Goal: Task Accomplishment & Management: Manage account settings

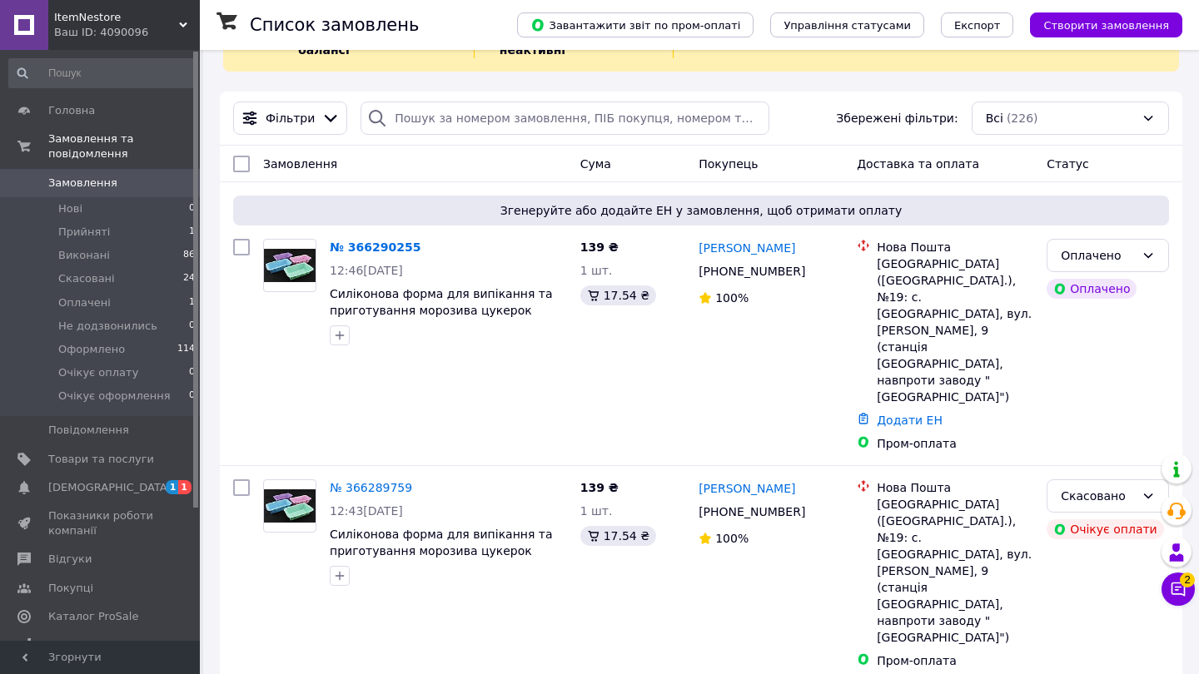
scroll to position [85, 0]
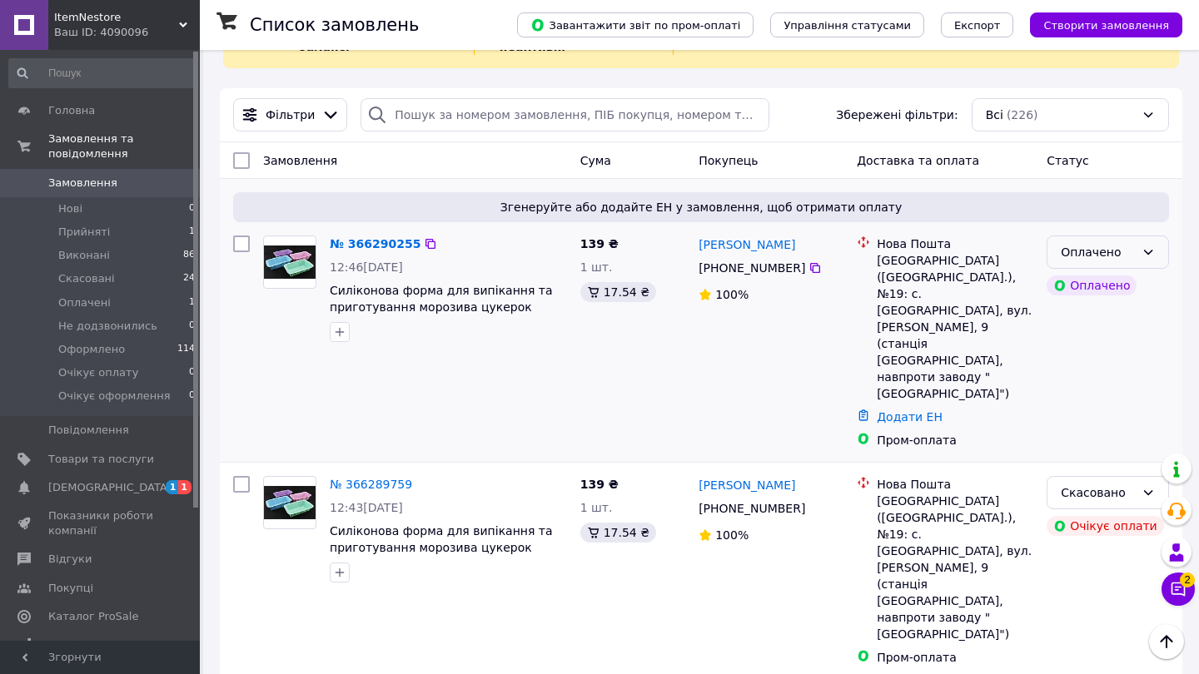
click at [1106, 255] on div "Оплачено" at bounding box center [1098, 252] width 74 height 18
click at [1091, 291] on li "Прийнято" at bounding box center [1107, 288] width 121 height 30
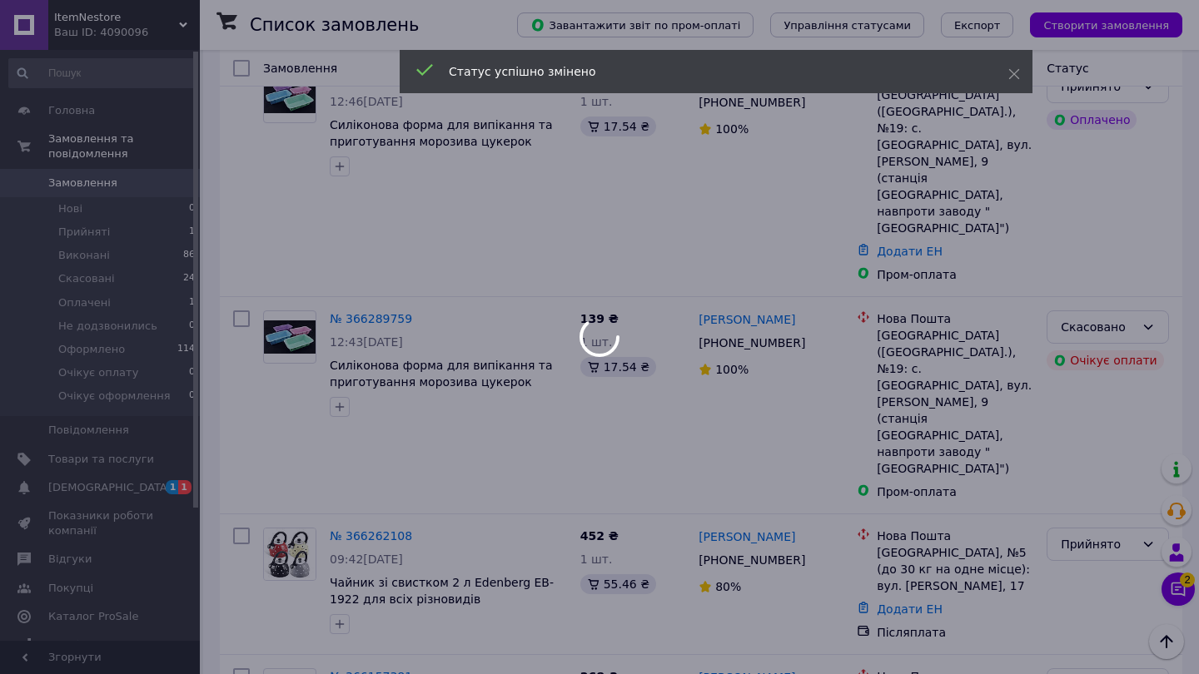
scroll to position [256, 0]
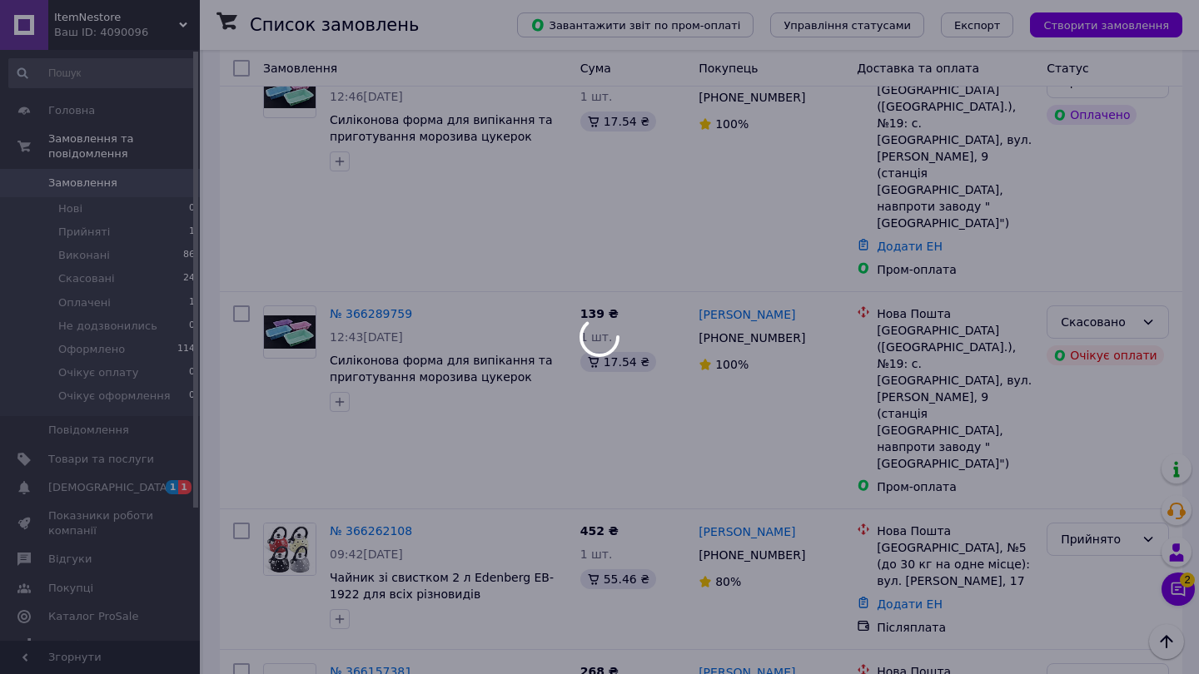
click at [1174, 600] on div at bounding box center [599, 337] width 1199 height 674
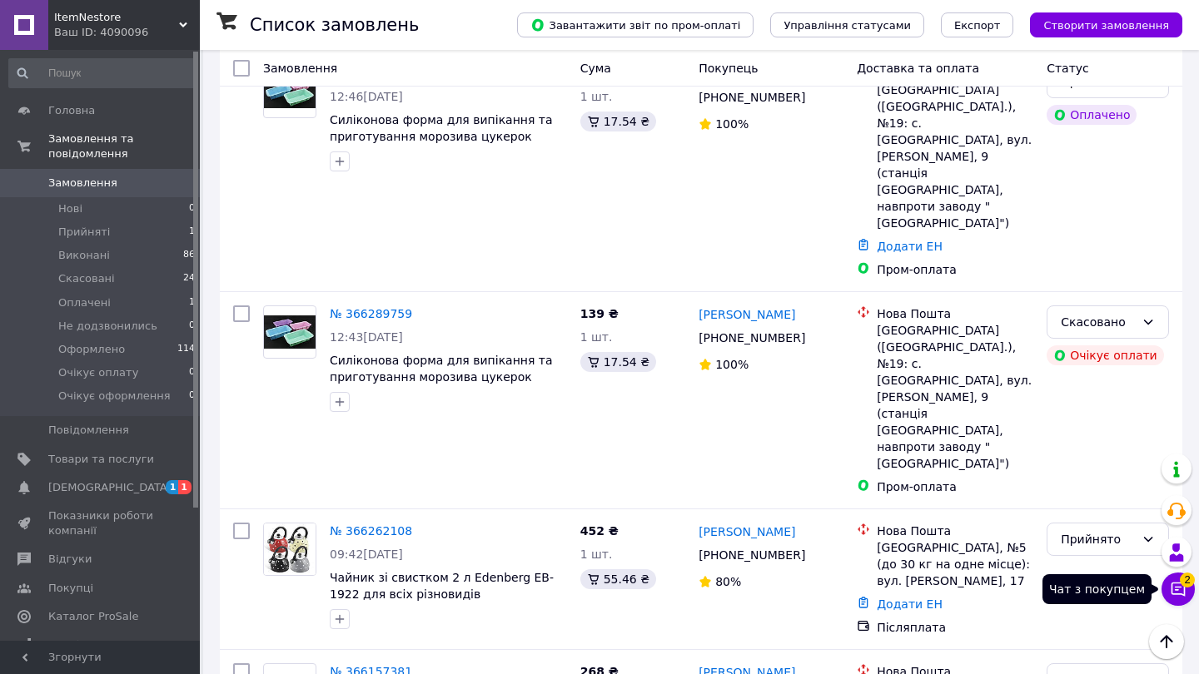
click at [1171, 589] on icon at bounding box center [1178, 590] width 14 height 14
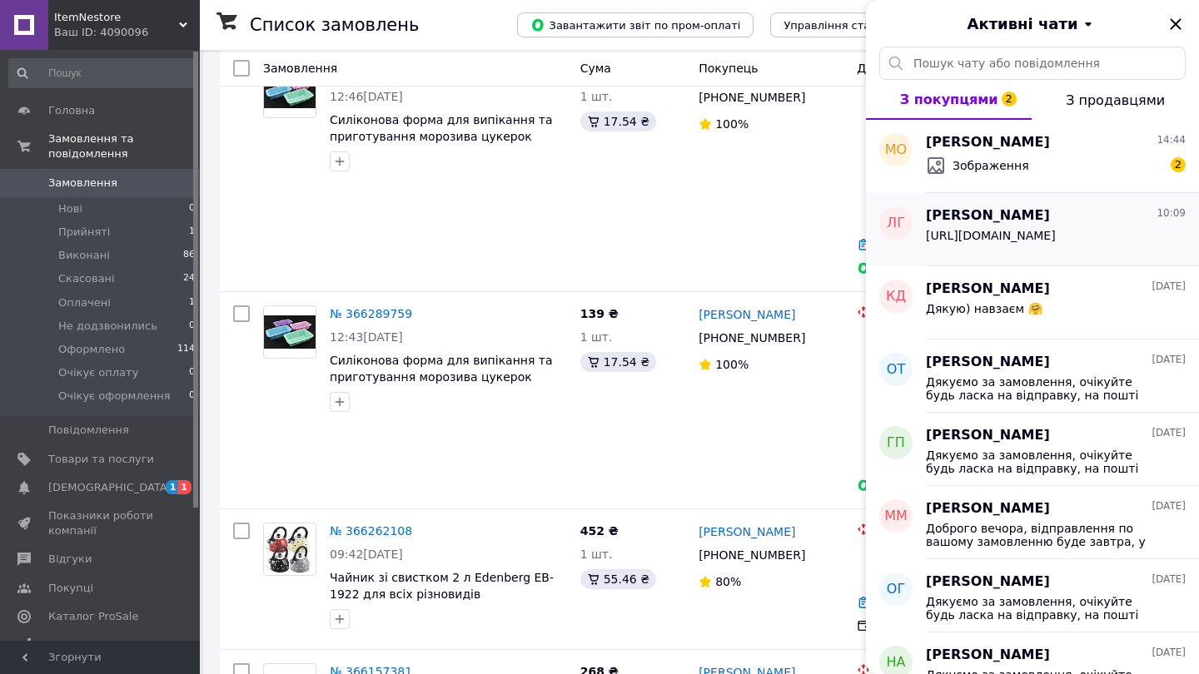
click at [1056, 242] on span "[URL][DOMAIN_NAME]" at bounding box center [991, 235] width 130 height 13
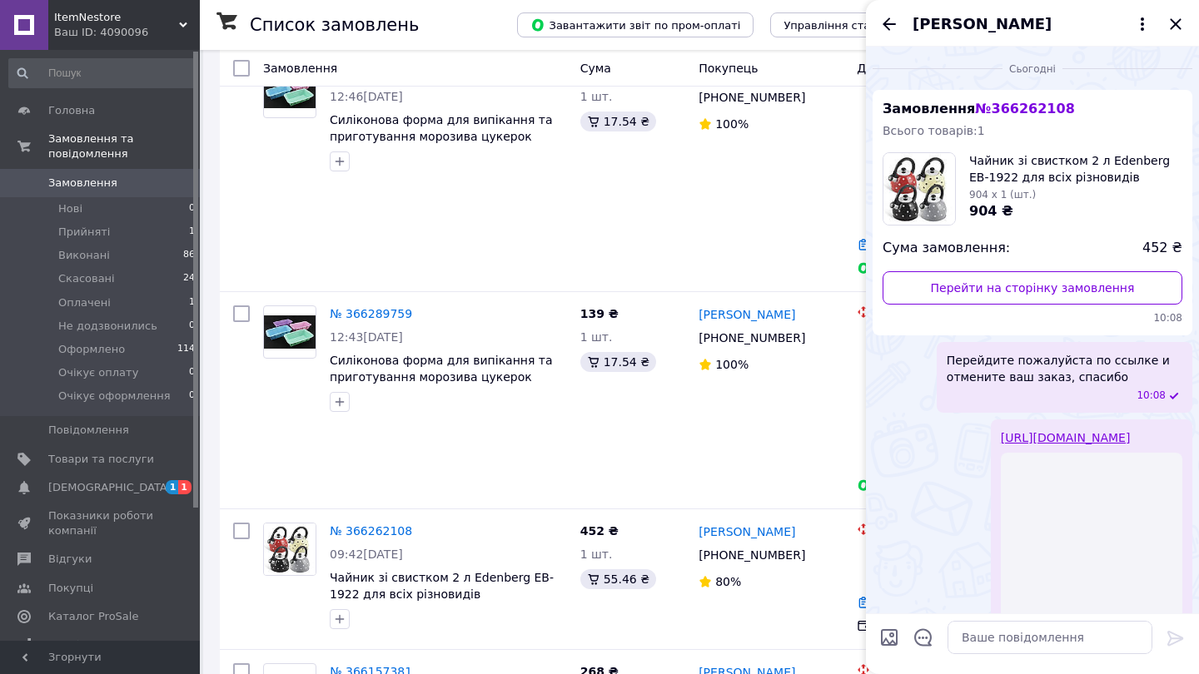
scroll to position [22, 0]
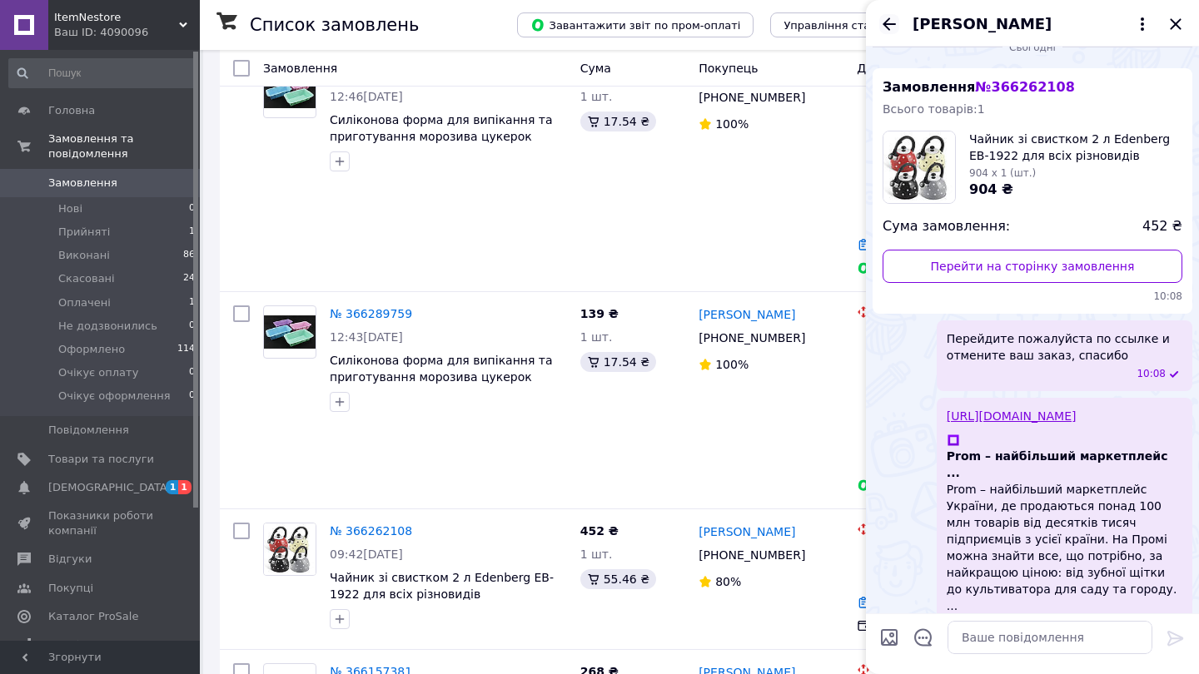
click at [892, 24] on icon "Назад" at bounding box center [889, 23] width 13 height 12
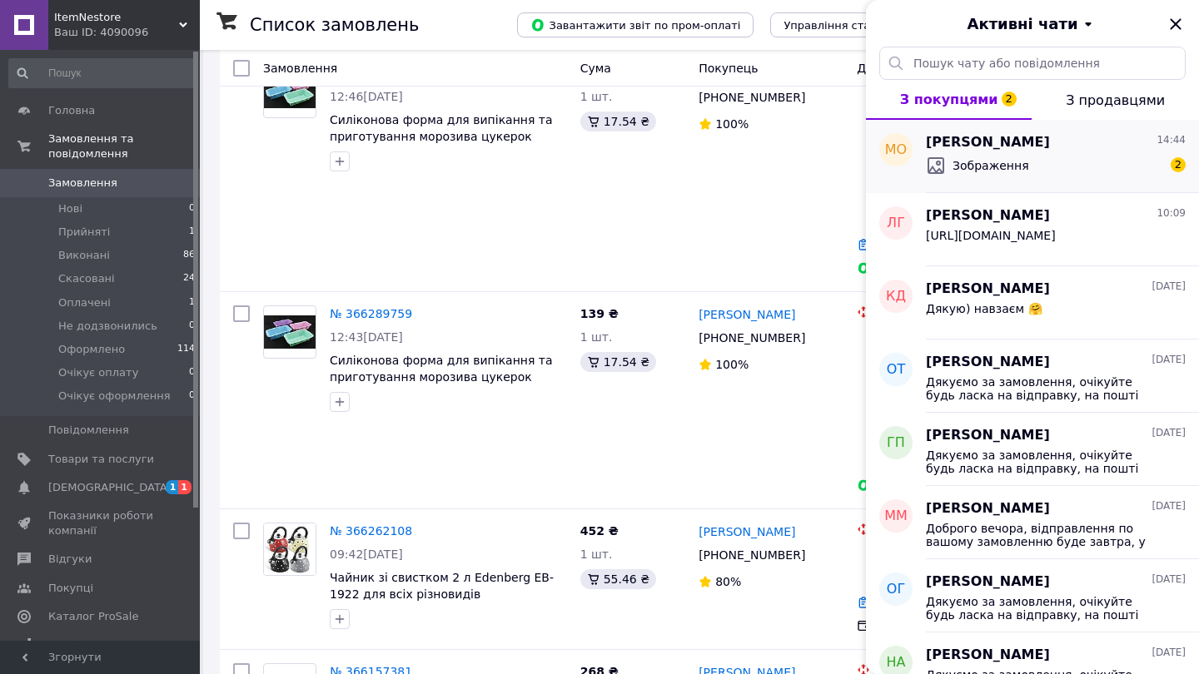
click at [1022, 173] on div "Зображення 2" at bounding box center [1056, 165] width 260 height 27
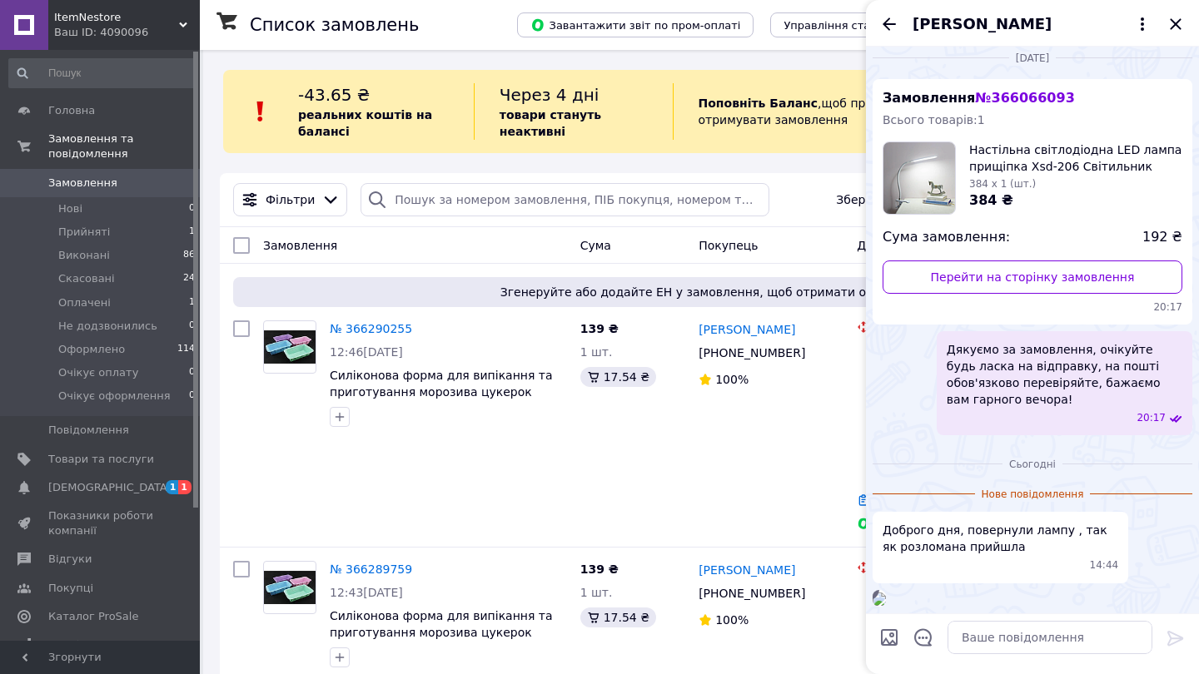
scroll to position [241, 0]
click at [987, 631] on textarea at bounding box center [1049, 637] width 205 height 33
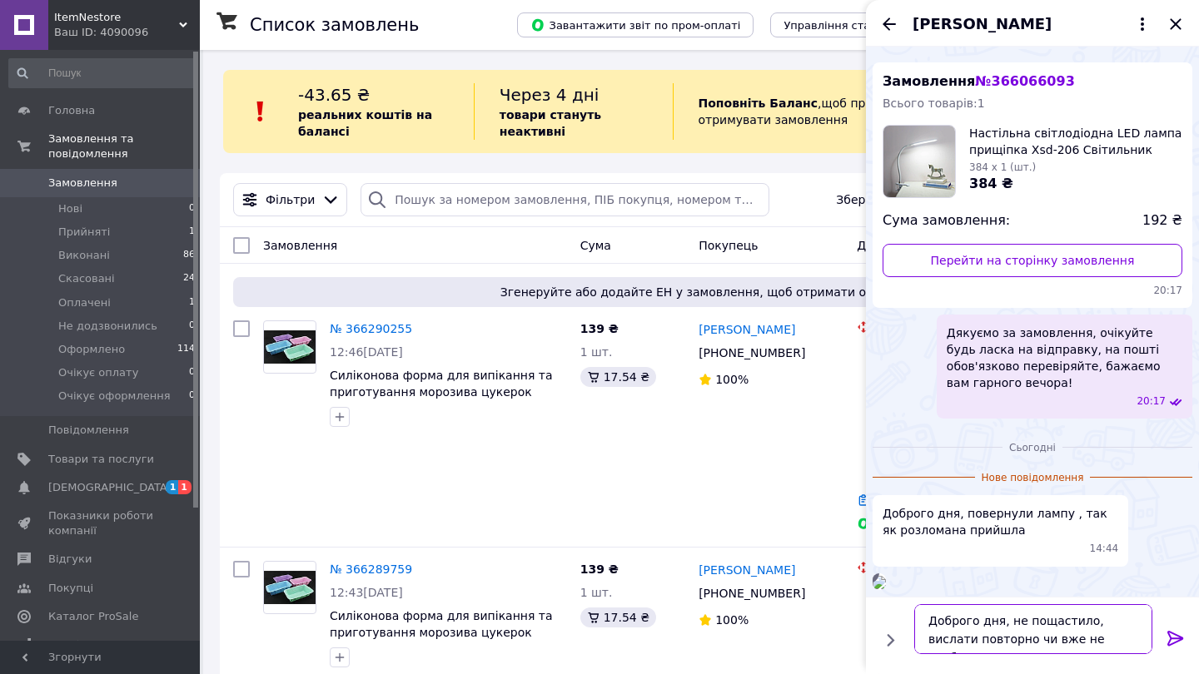
type textarea "Доброго дня, не пощастило, вислати повторно чи вже не треба?"
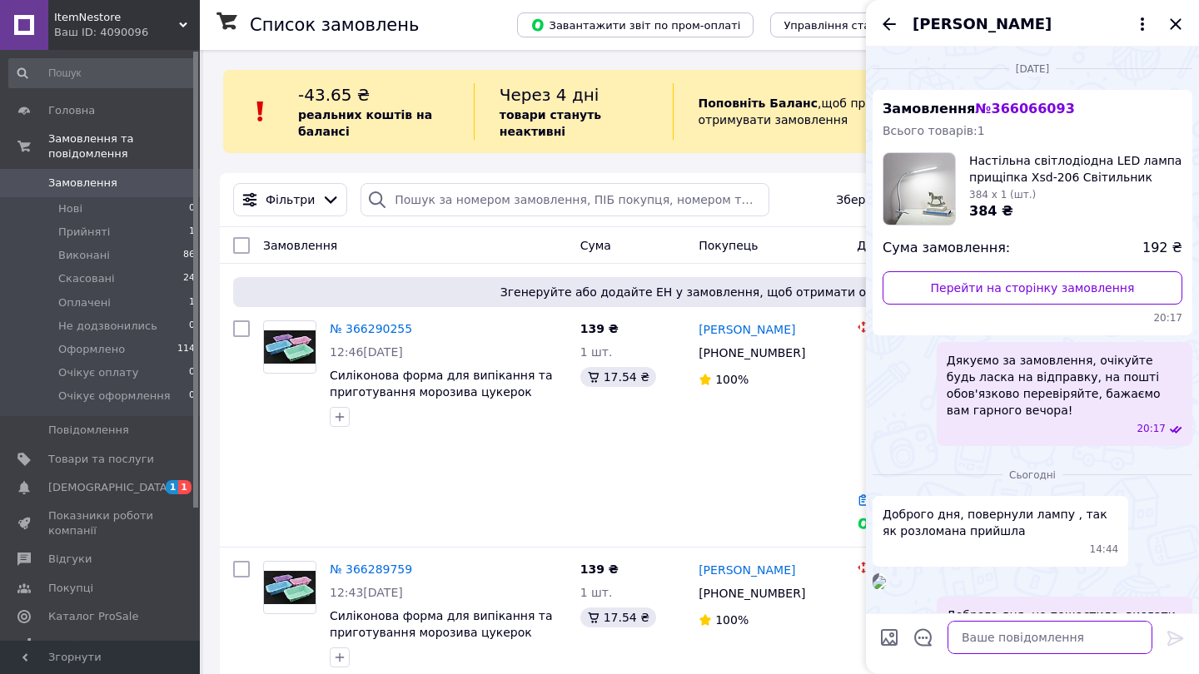
scroll to position [0, 0]
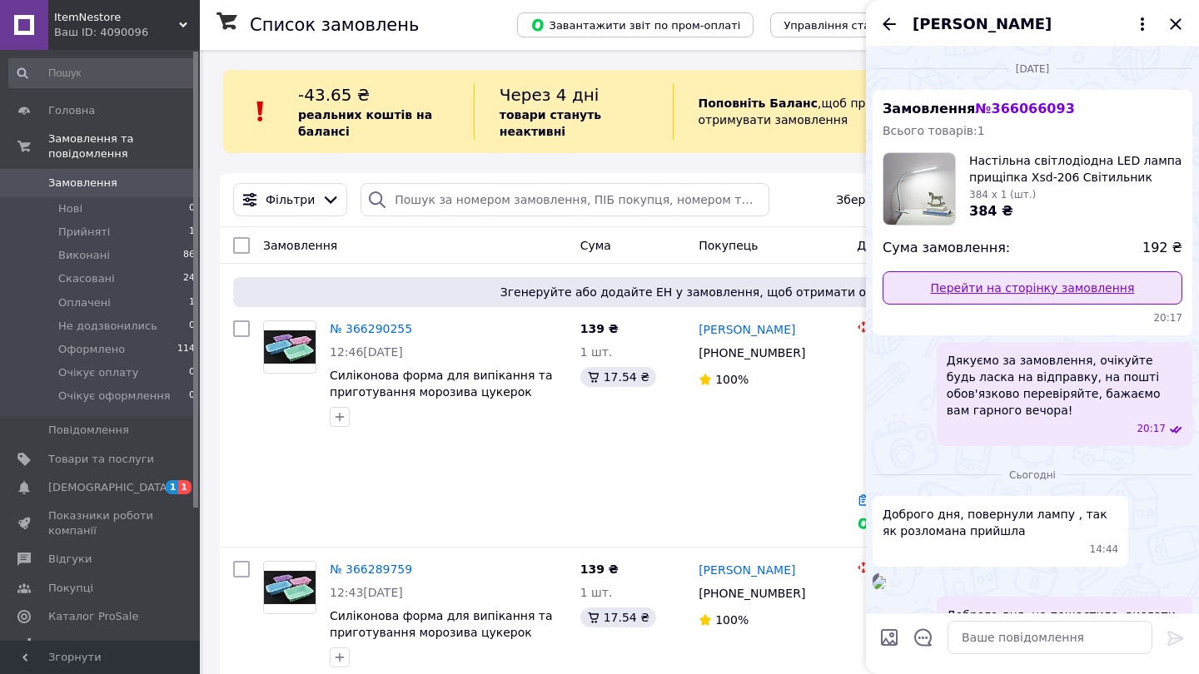
click at [1072, 275] on link "Перейти на сторінку замовлення" at bounding box center [1033, 287] width 300 height 33
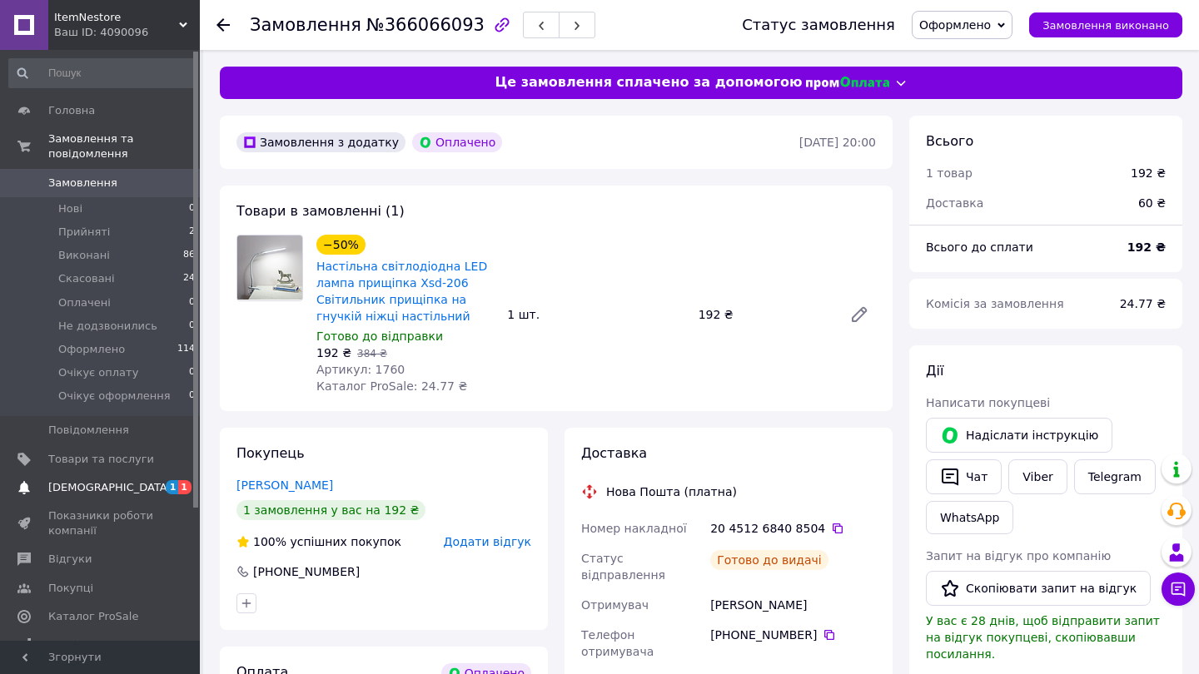
click at [94, 480] on span "[DEMOGRAPHIC_DATA]" at bounding box center [109, 487] width 123 height 15
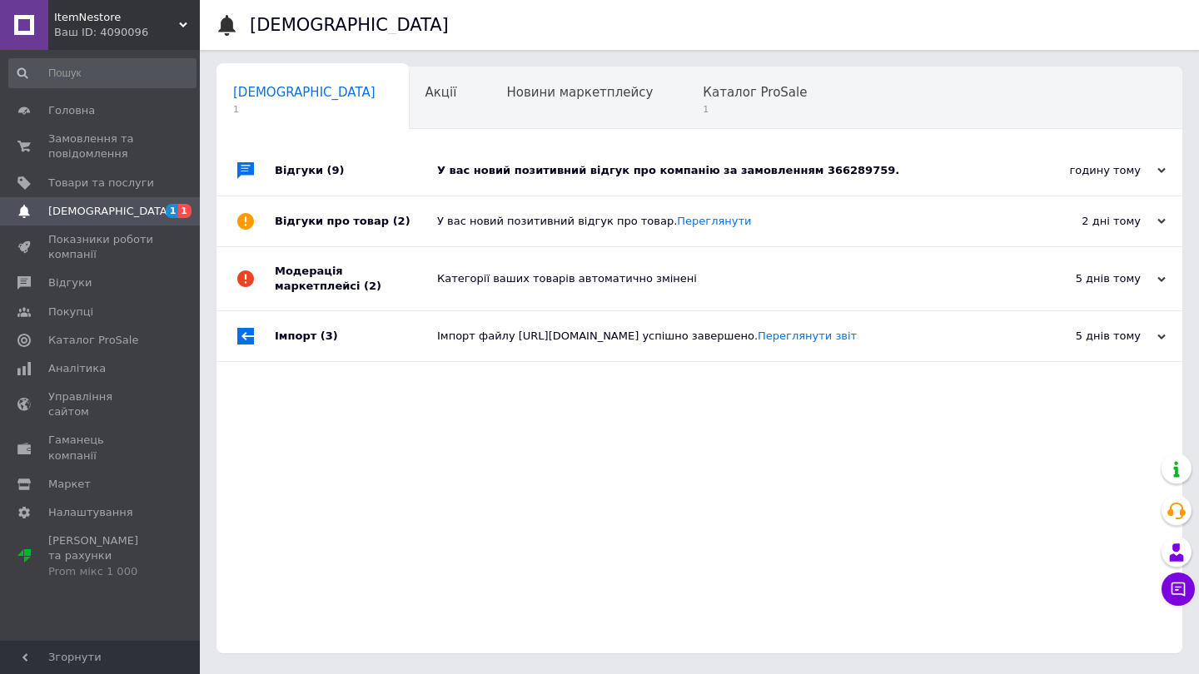
click at [1166, 164] on div "годину тому [DATE]" at bounding box center [1090, 171] width 183 height 50
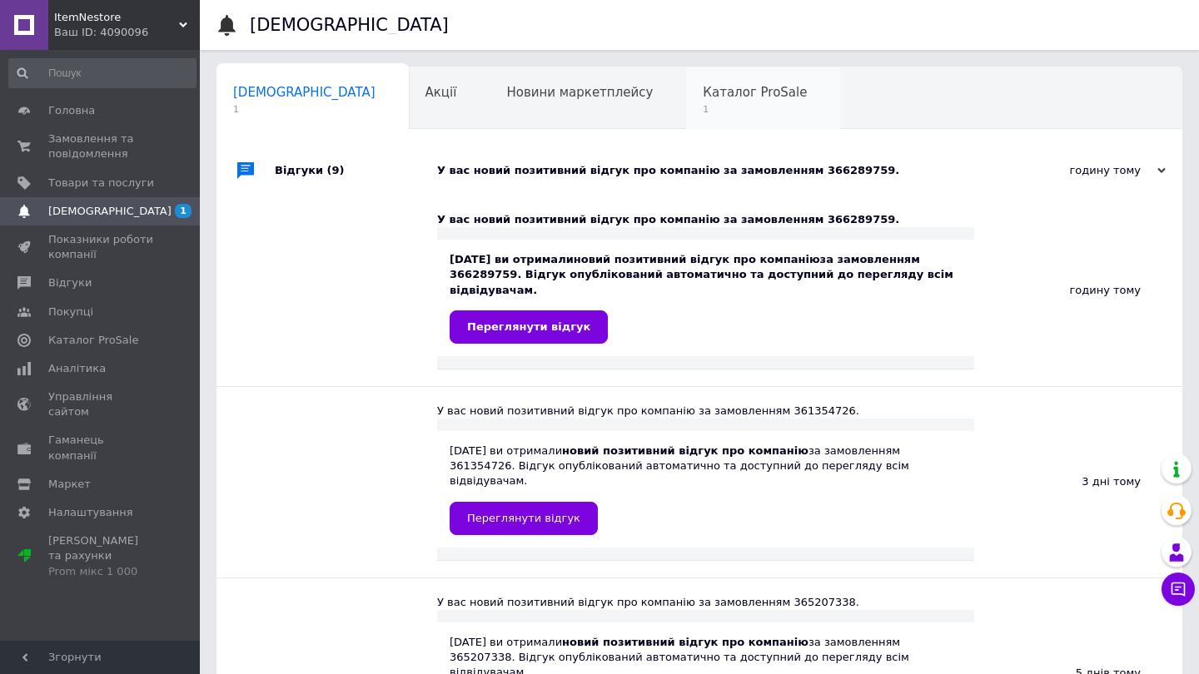
click at [703, 93] on span "Каталог ProSale" at bounding box center [755, 92] width 104 height 15
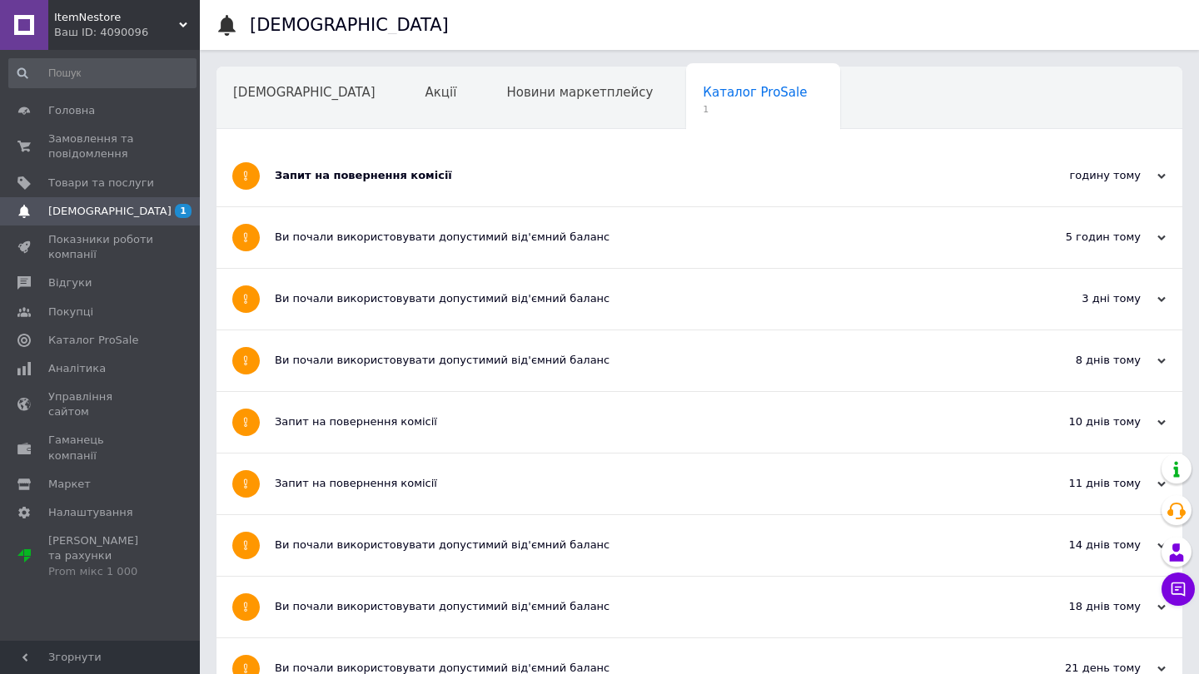
click at [416, 174] on div "Запит на повернення комісії" at bounding box center [637, 175] width 724 height 15
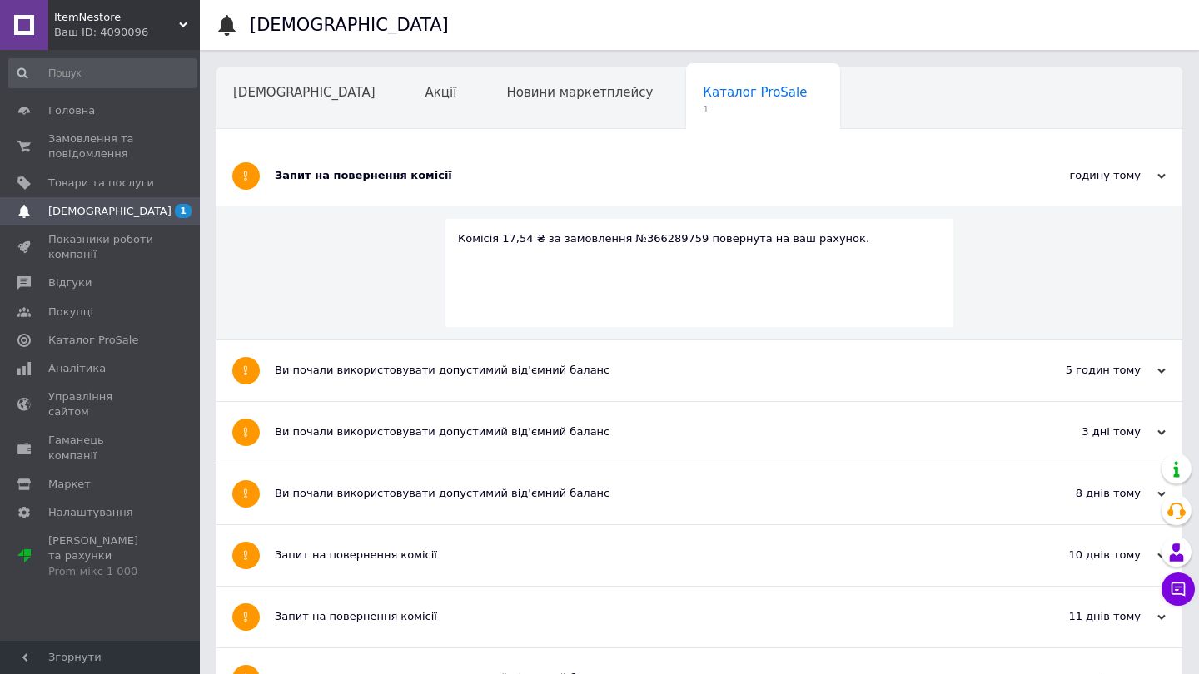
click at [660, 241] on div "Комісія 17,54 ₴ за замовлення №366289759 повернута на ваш рахунок." at bounding box center [699, 238] width 483 height 15
copy div "366289759"
click at [100, 152] on span "Замовлення та повідомлення" at bounding box center [101, 147] width 106 height 30
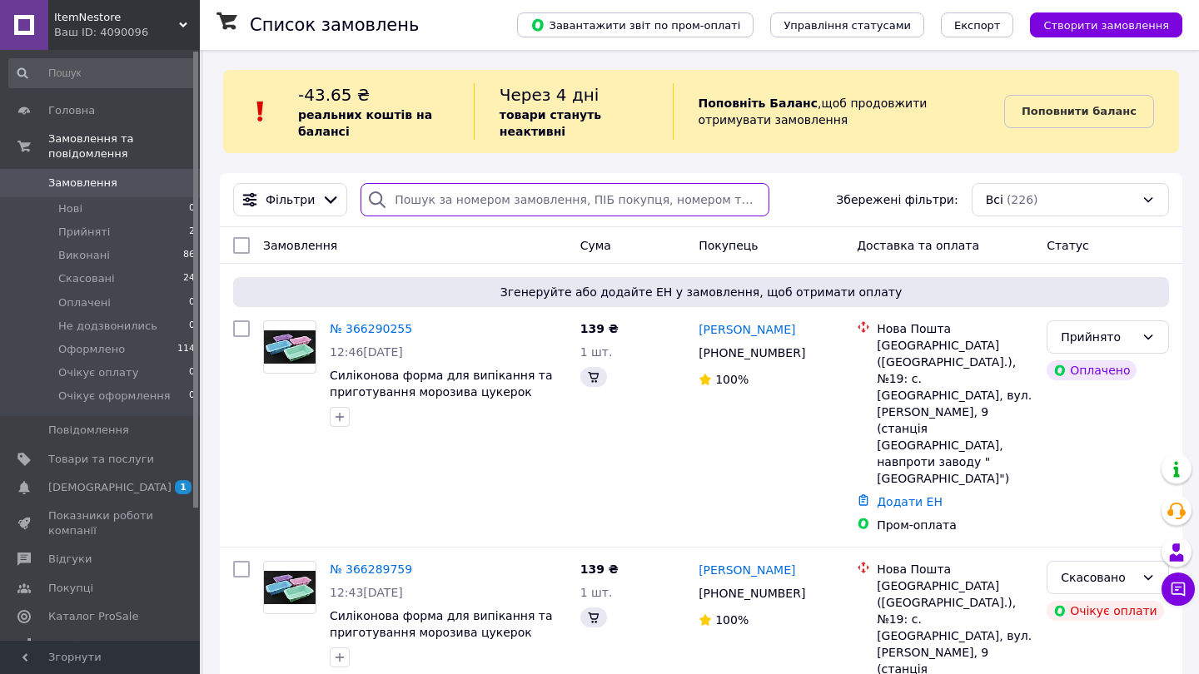
click at [581, 204] on input "search" at bounding box center [565, 199] width 409 height 33
paste input "366289759"
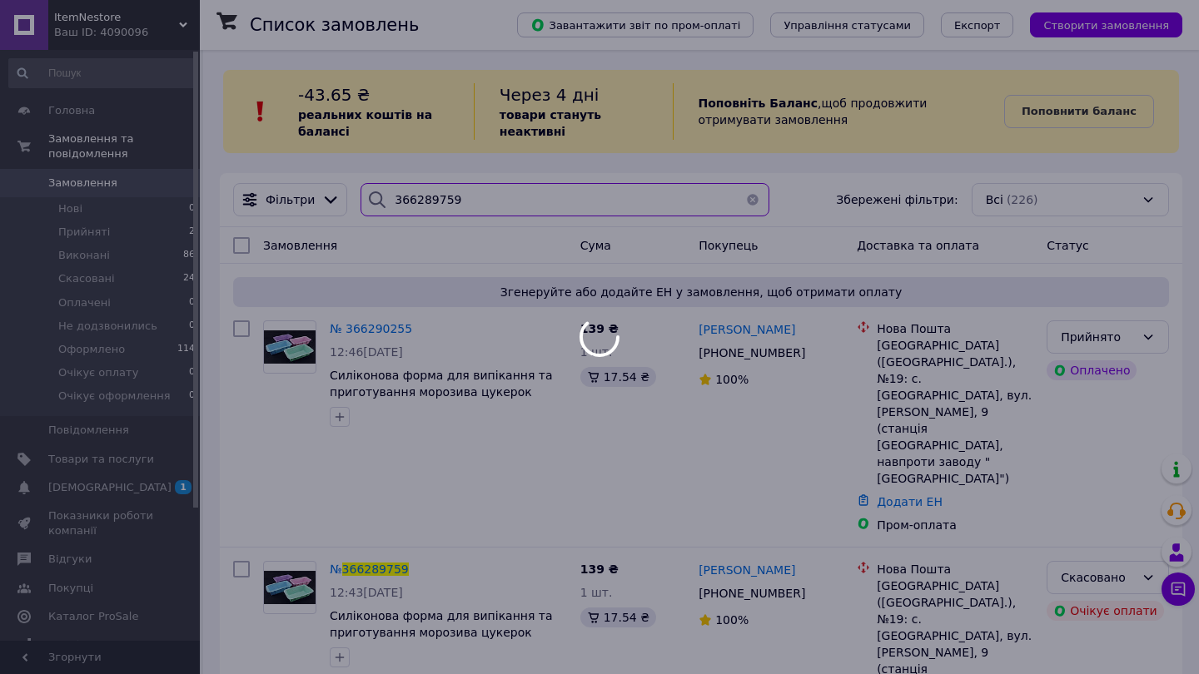
type input "366289759"
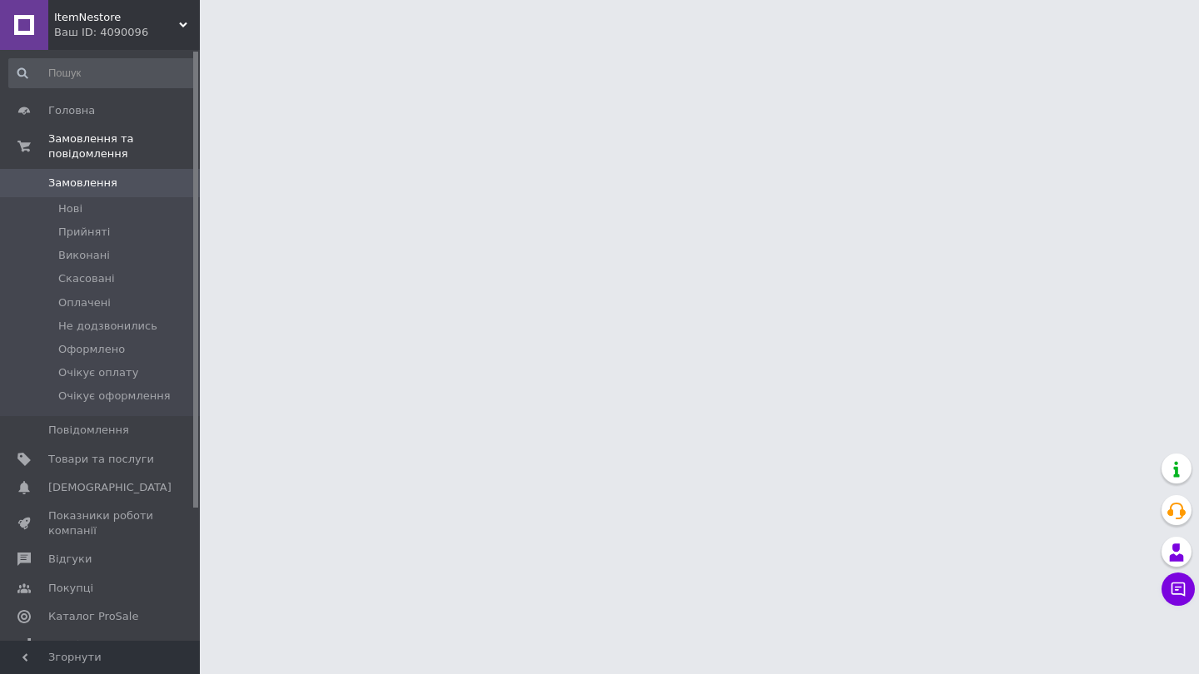
click at [82, 186] on span "Замовлення" at bounding box center [82, 183] width 69 height 15
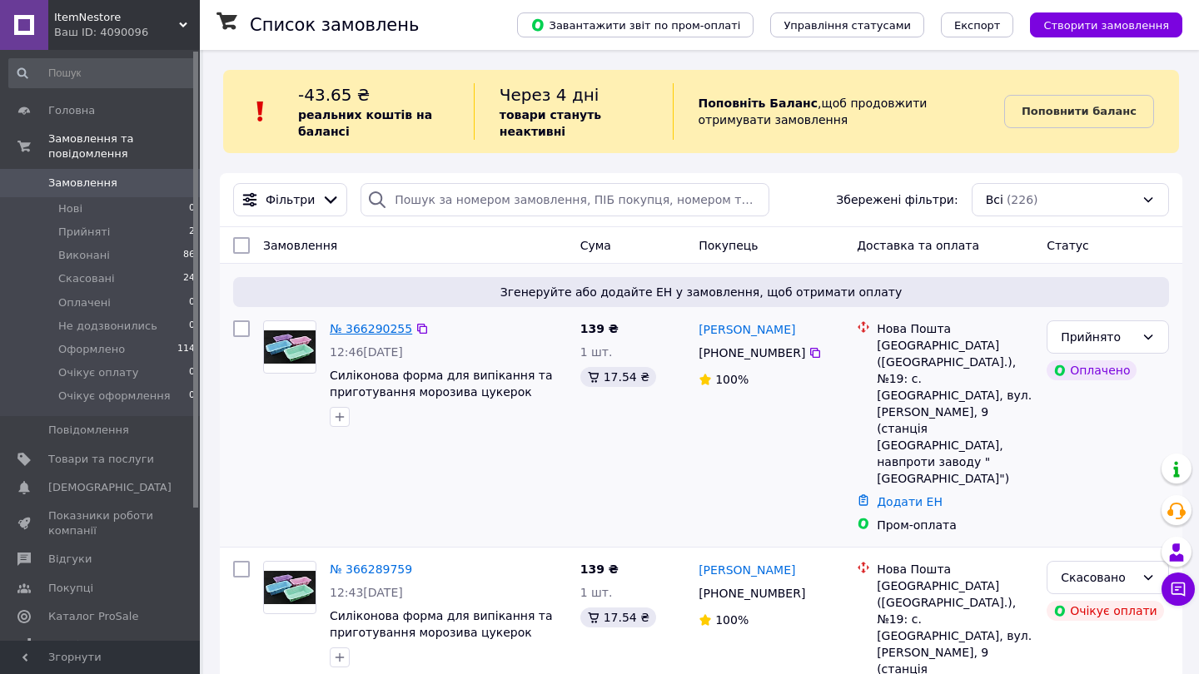
click at [376, 330] on link "№ 366290255" at bounding box center [371, 328] width 82 height 13
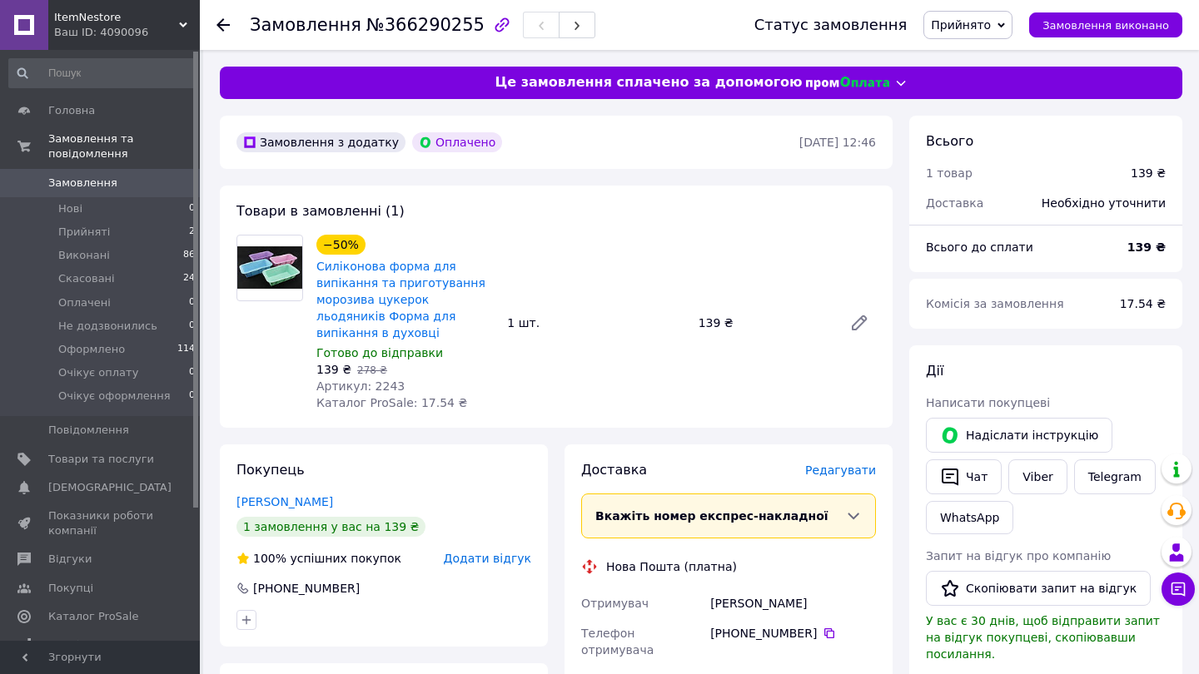
click at [980, 36] on span "Прийнято" at bounding box center [967, 25] width 89 height 28
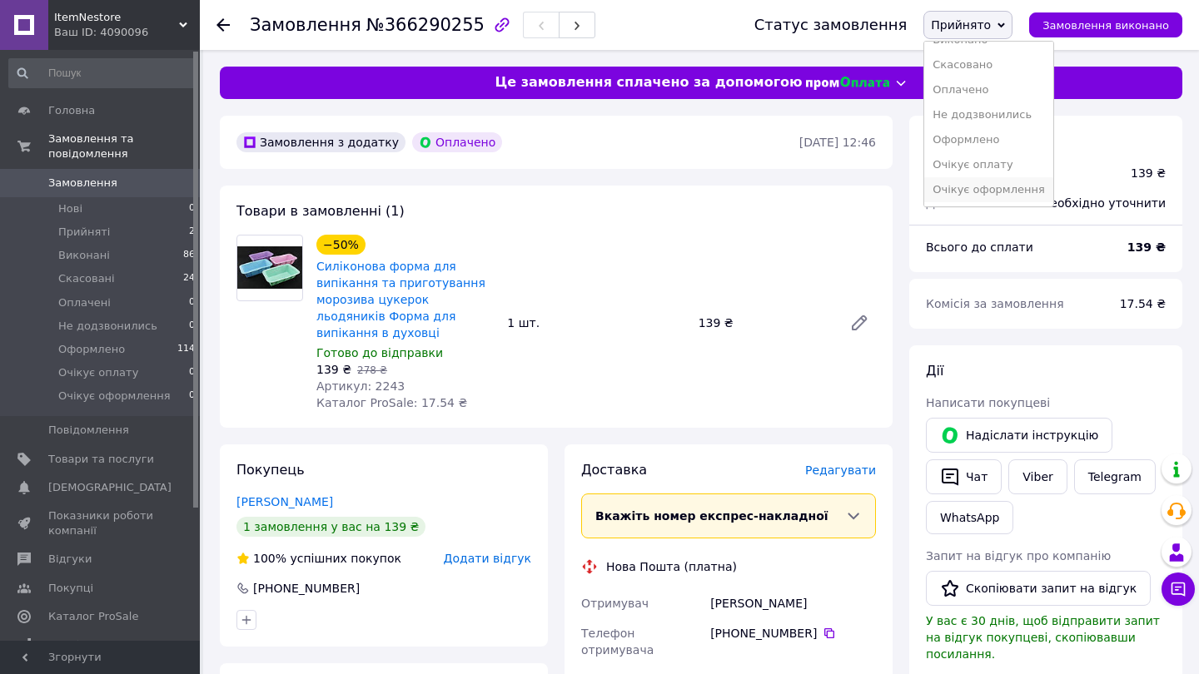
scroll to position [18, 0]
click at [969, 189] on li "Очікує оформлення" at bounding box center [988, 189] width 129 height 25
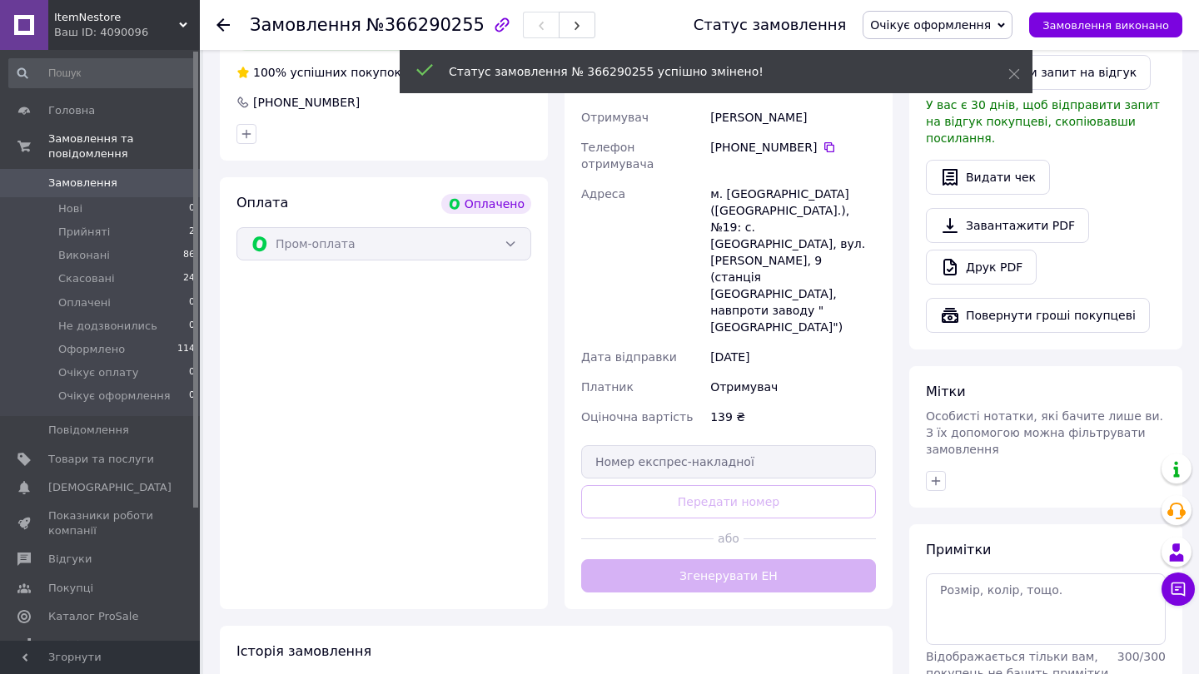
scroll to position [487, 0]
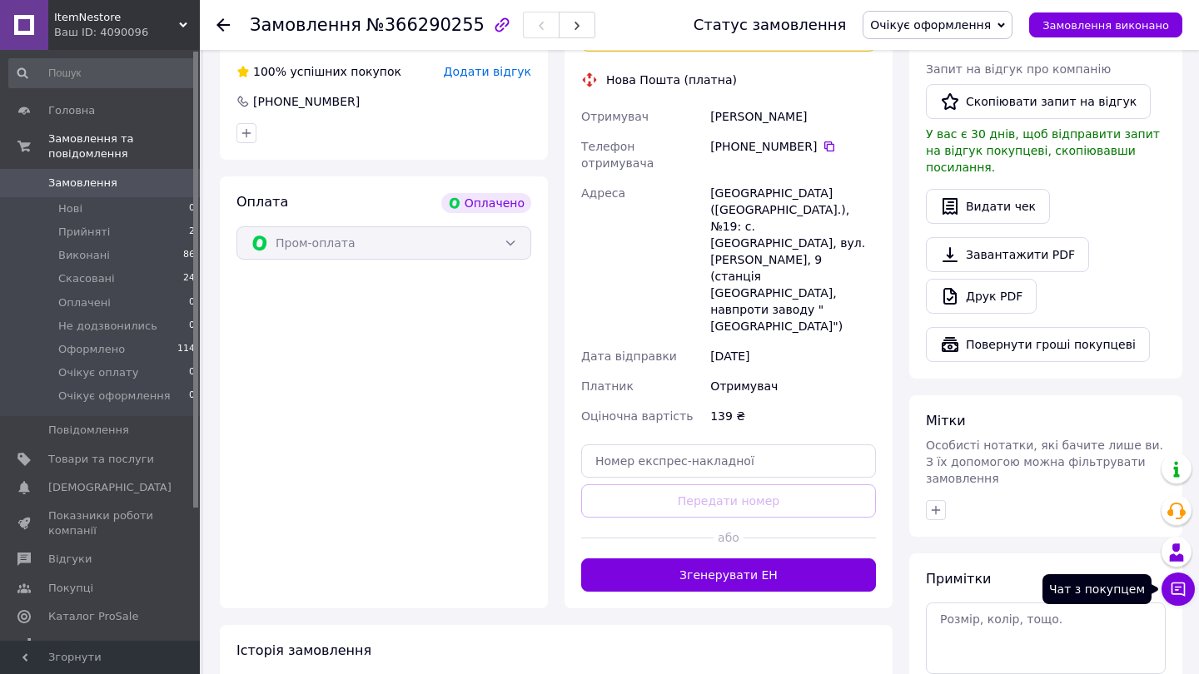
click at [1184, 589] on icon at bounding box center [1178, 589] width 17 height 17
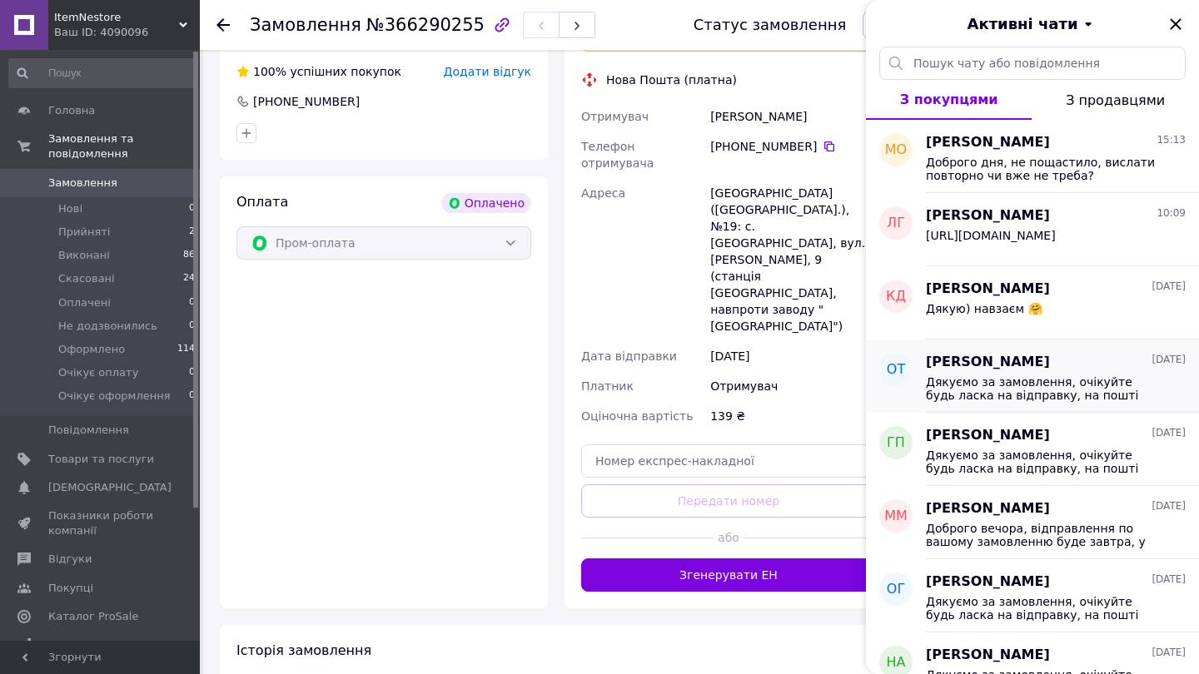
click at [1047, 385] on span "Дякуємо за замовлення, очікуйте будь ласка на відправку, на пошті обов'язково п…" at bounding box center [1044, 388] width 236 height 27
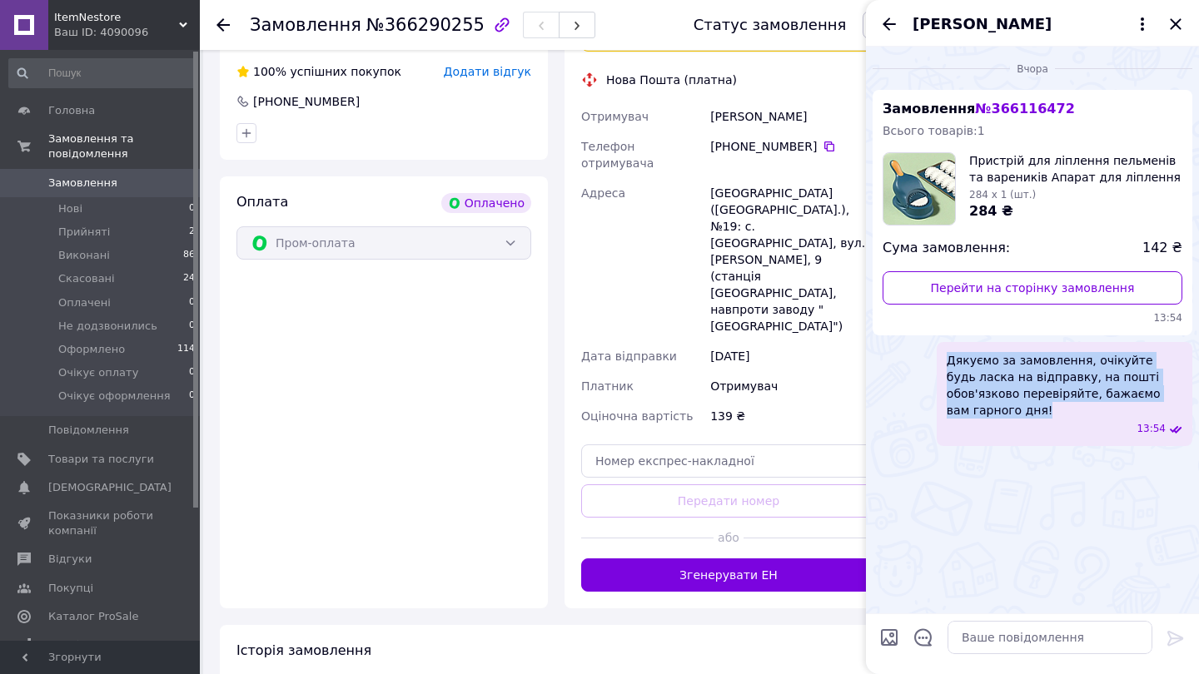
copy span "Дякуємо за замовлення, очікуйте будь ласка на відправку, на пошті обов'язково п…"
drag, startPoint x: 1182, startPoint y: 391, endPoint x: 947, endPoint y: 351, distance: 239.1
click at [947, 351] on div "Дякуємо за замовлення, очікуйте будь ласка на відправку, на пошті обов'язково п…" at bounding box center [1065, 394] width 256 height 104
click at [883, 30] on icon "Назад" at bounding box center [889, 24] width 20 height 20
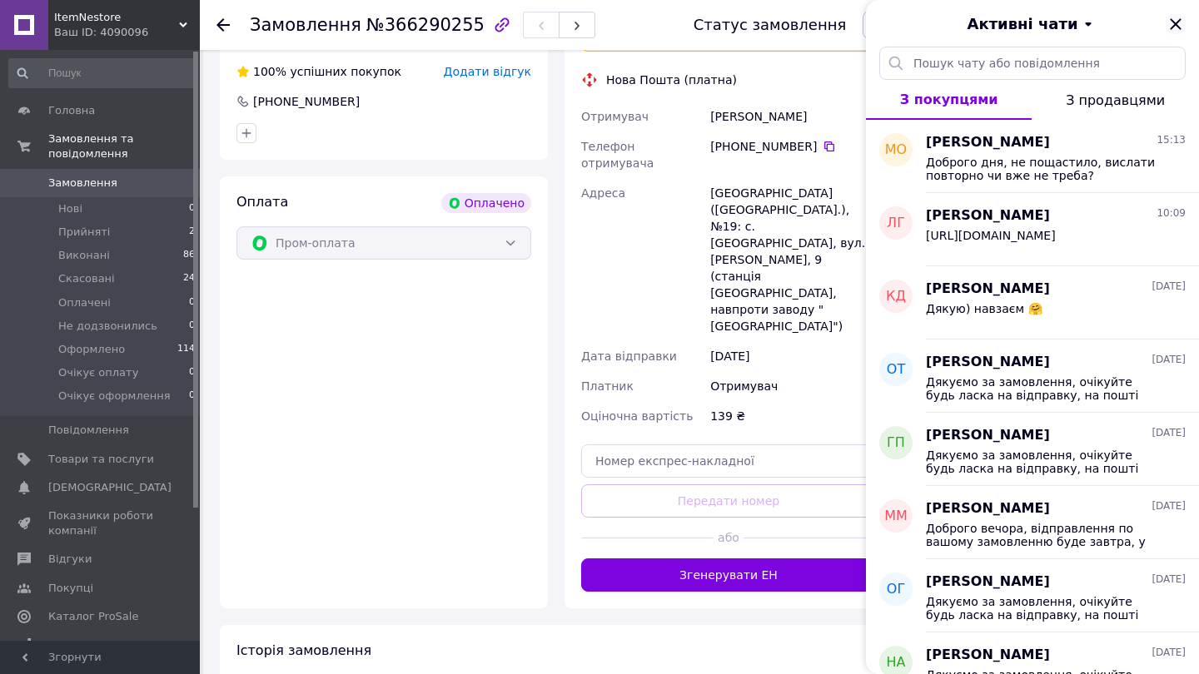
click at [1172, 15] on icon "Закрити" at bounding box center [1176, 24] width 20 height 20
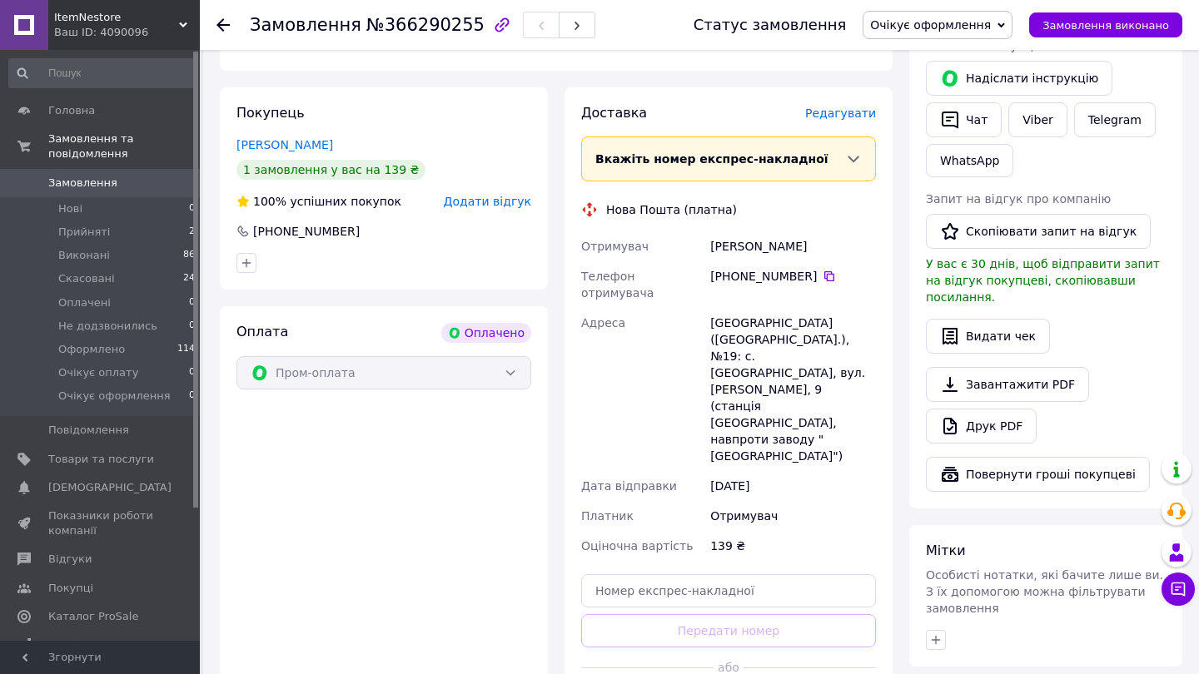
scroll to position [276, 0]
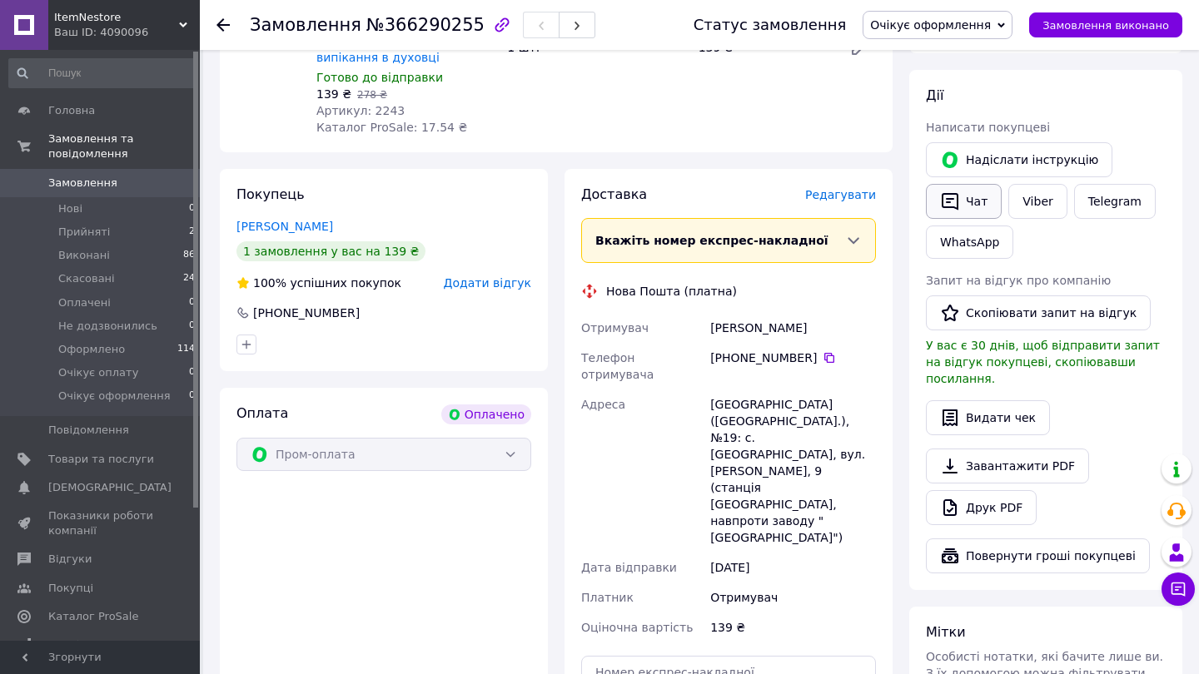
click at [972, 211] on button "Чат" at bounding box center [964, 201] width 76 height 35
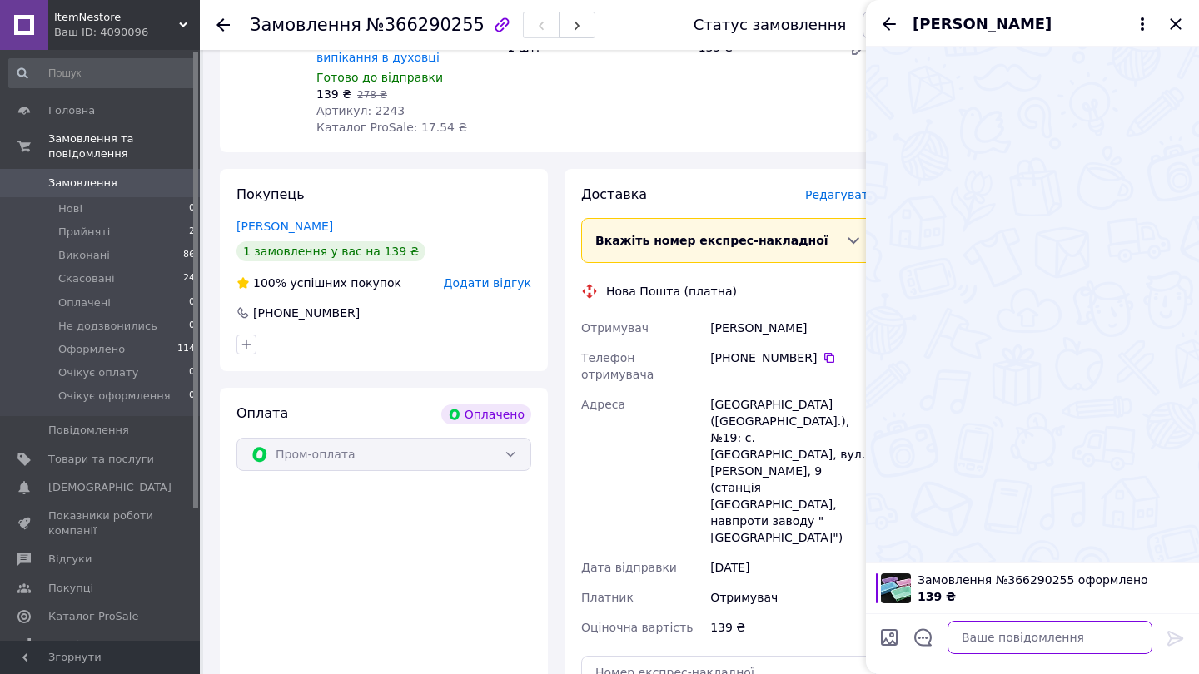
click at [1009, 647] on textarea at bounding box center [1049, 637] width 205 height 33
paste textarea "Дякуємо за замовлення, очікуйте будь ласка на відправку, на пошті обов'язково п…"
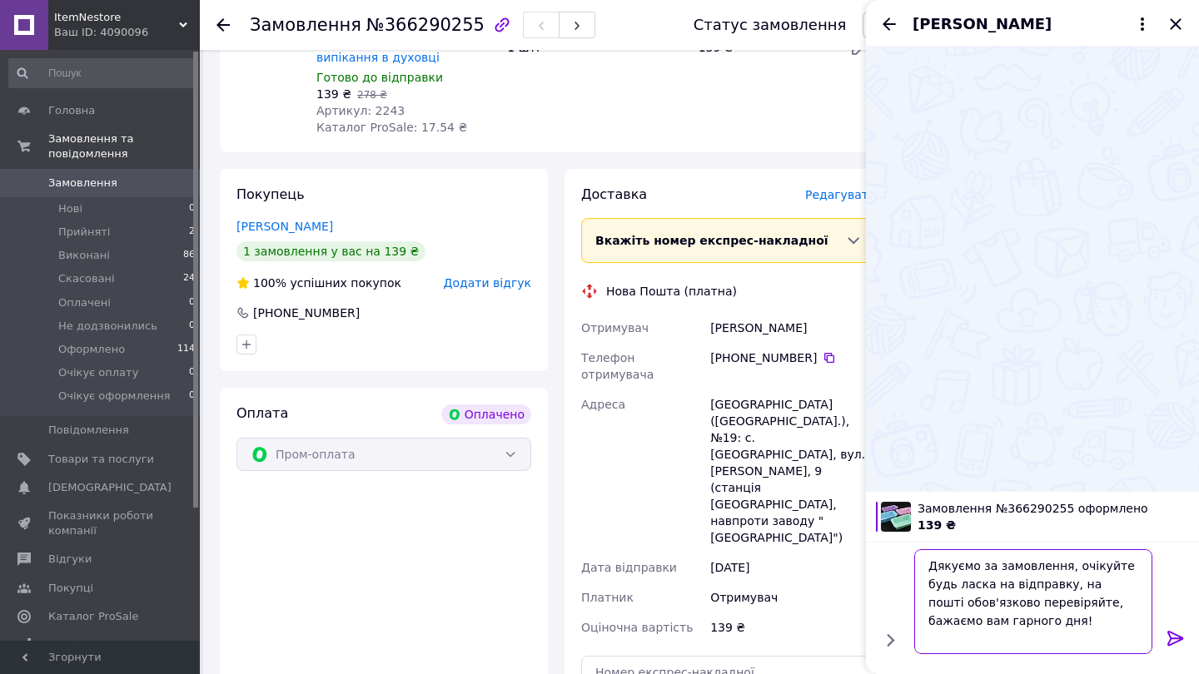
type textarea "Дякуємо за замовлення, очікуйте будь ласка на відправку, на пошті обов'язково п…"
click at [1179, 639] on icon at bounding box center [1175, 638] width 16 height 15
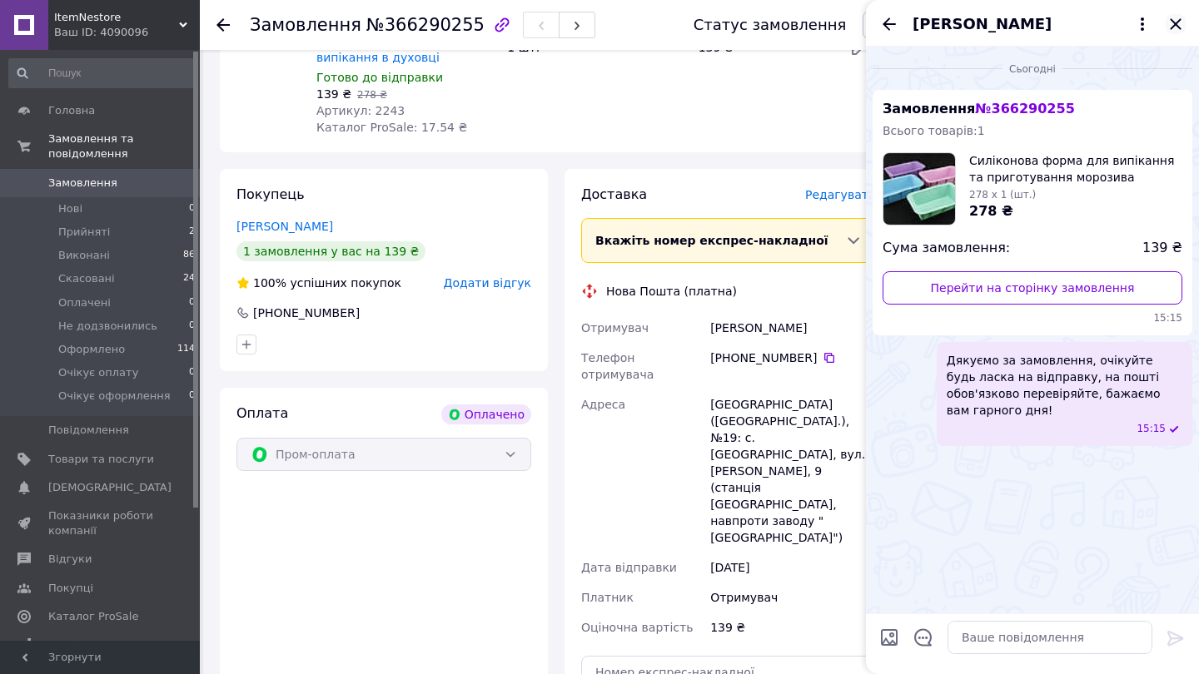
click at [1180, 26] on icon "Закрити" at bounding box center [1176, 24] width 20 height 20
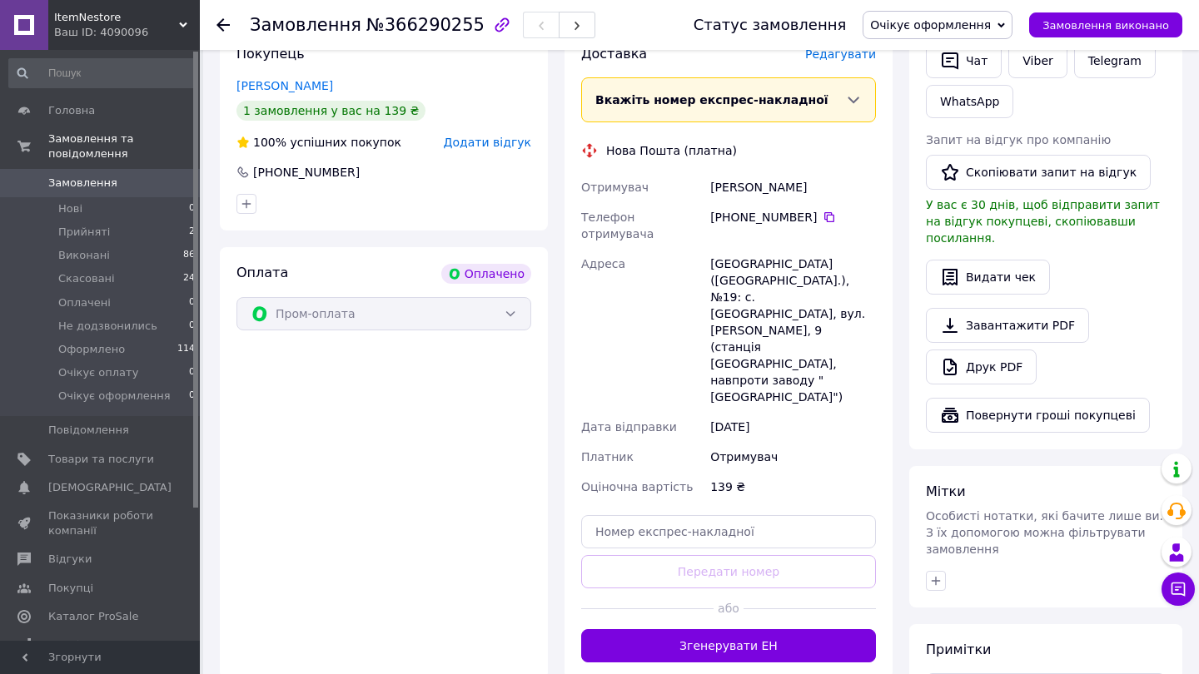
scroll to position [504, 0]
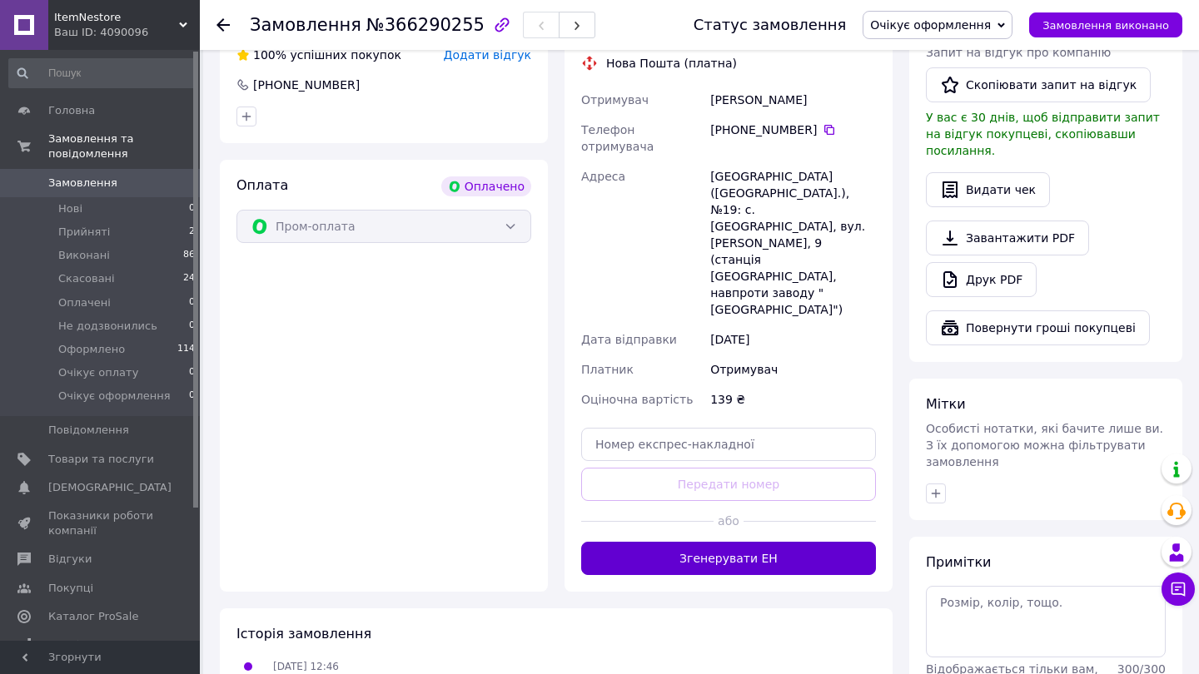
click at [731, 542] on button "Згенерувати ЕН" at bounding box center [728, 558] width 295 height 33
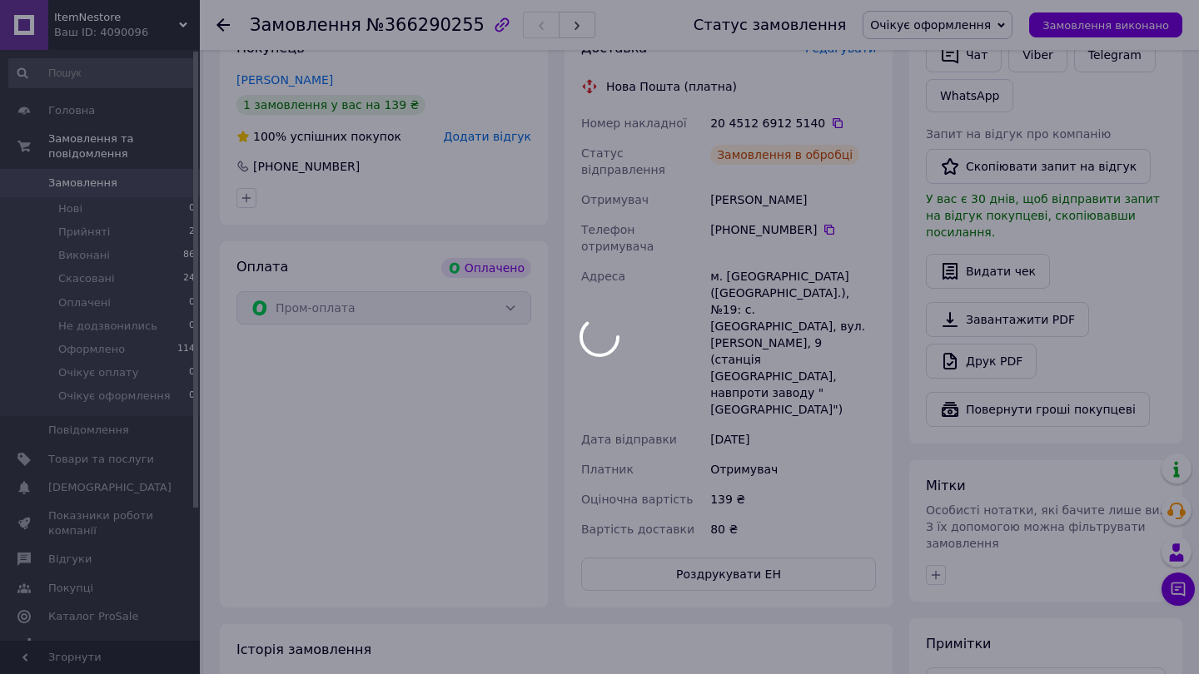
scroll to position [481, 0]
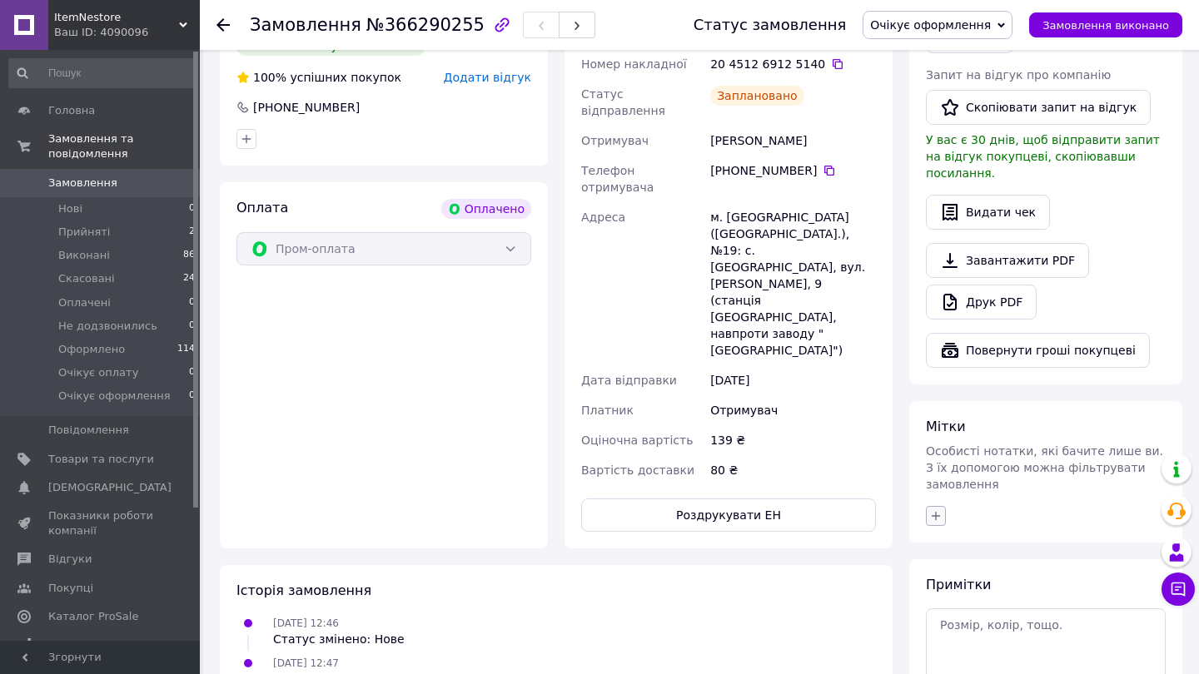
click at [940, 510] on icon "button" at bounding box center [935, 516] width 13 height 13
click at [944, 590] on input "G" at bounding box center [940, 595] width 11 height 11
checkbox input "true"
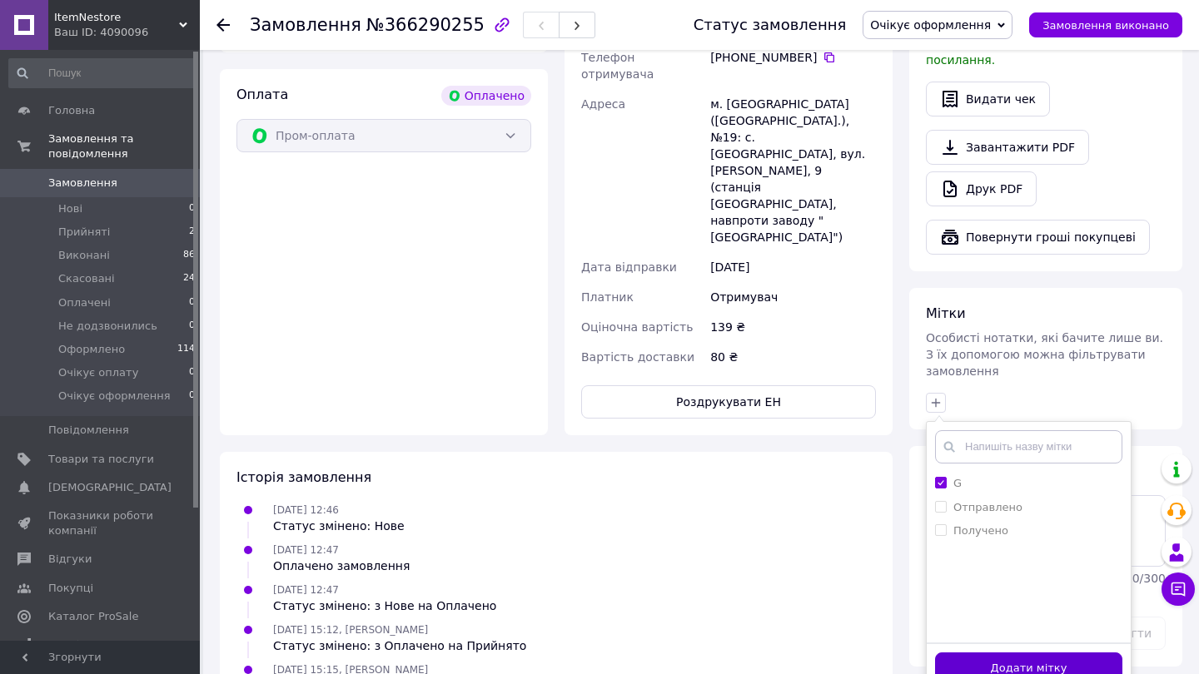
click at [994, 653] on button "Додати мітку" at bounding box center [1028, 669] width 187 height 32
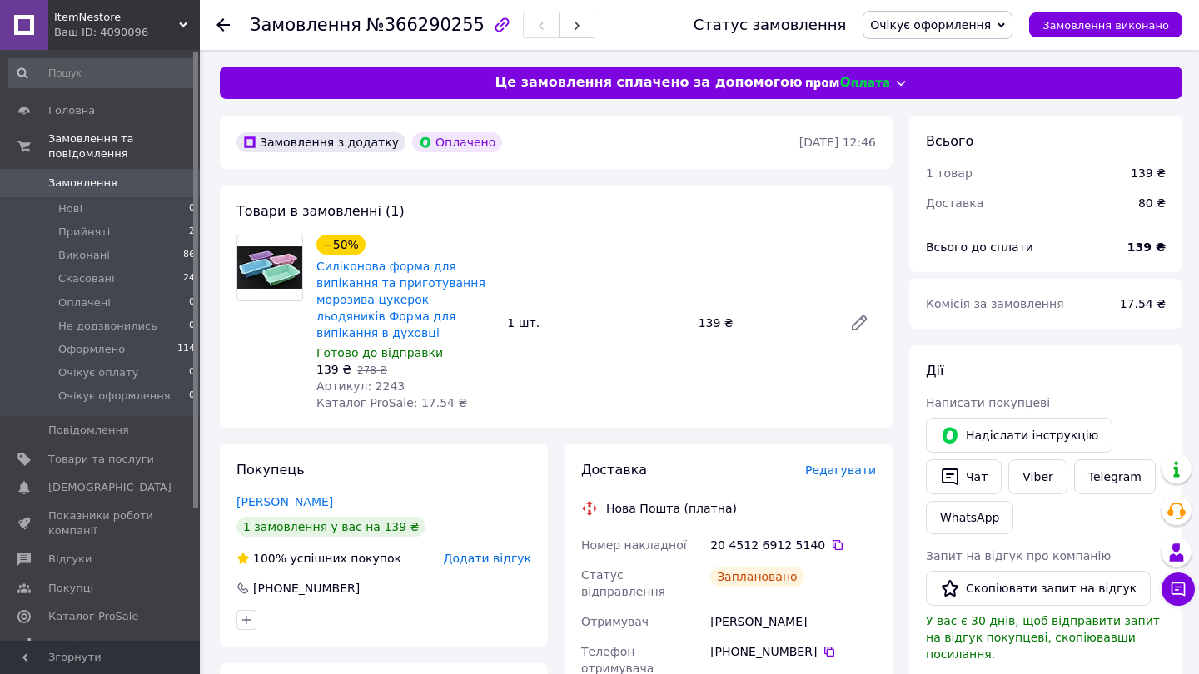
scroll to position [0, 0]
click at [389, 380] on span "Артикул: 2243" at bounding box center [360, 386] width 88 height 13
copy span "2243"
copy div "0 67 682 59 12"
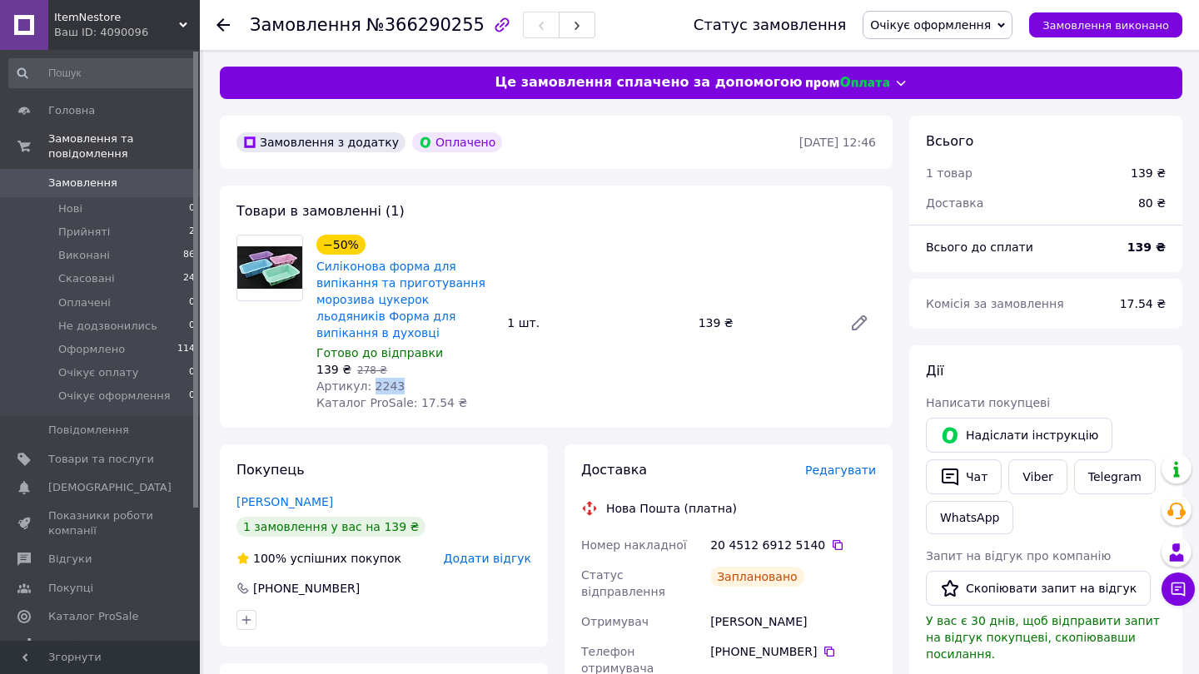
drag, startPoint x: 815, startPoint y: 619, endPoint x: 735, endPoint y: 616, distance: 80.0
click at [734, 644] on div "+380 67 682 59 12" at bounding box center [793, 652] width 166 height 17
click at [738, 607] on div "Болобан Євгеній" at bounding box center [793, 622] width 172 height 30
copy div "Болобан"
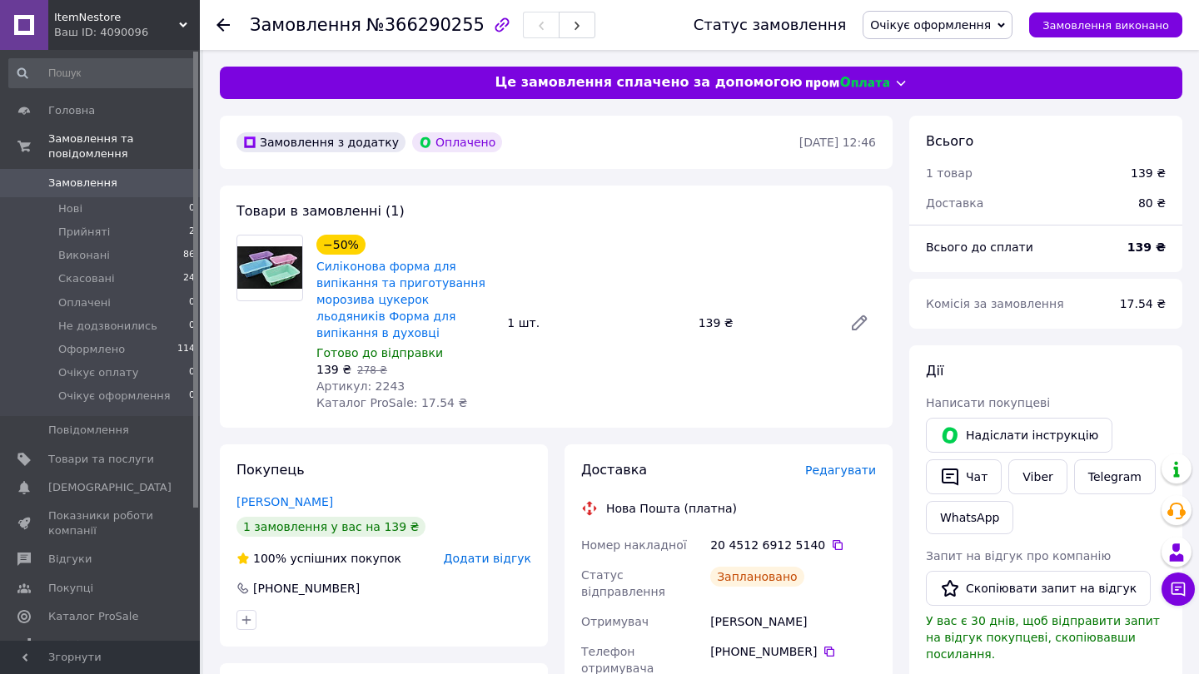
click at [785, 607] on div "Болобан Євгеній" at bounding box center [793, 622] width 172 height 30
copy div "Євгеній"
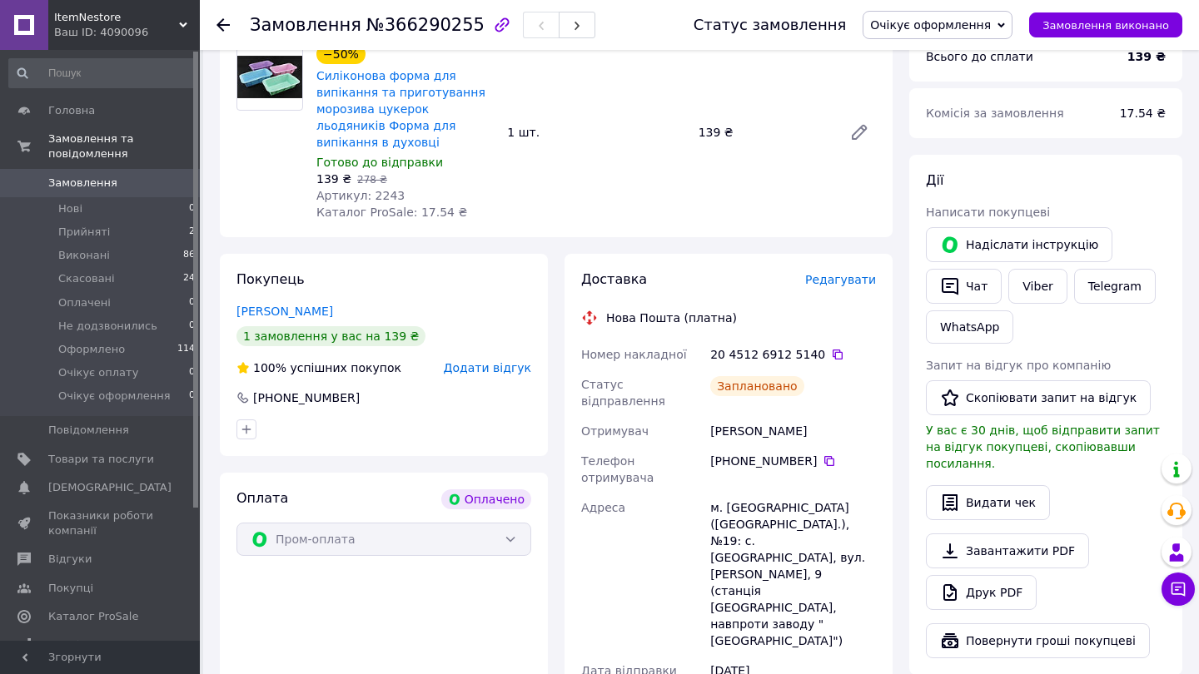
scroll to position [336, 0]
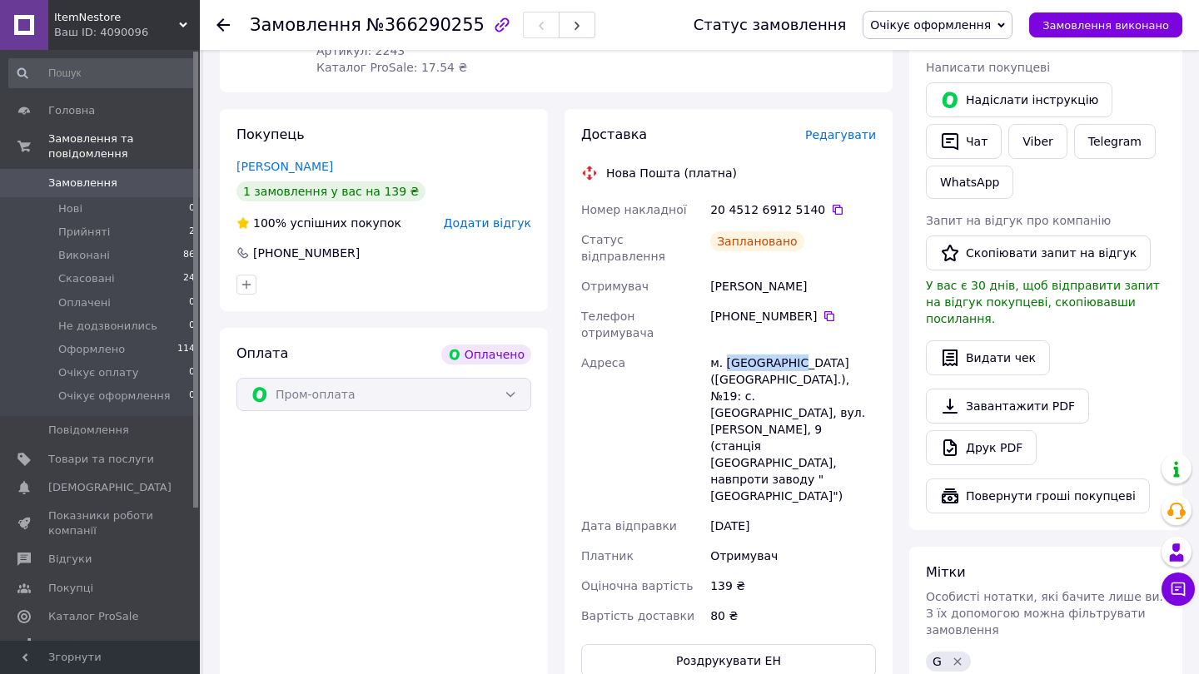
copy div "Біла Церква"
drag, startPoint x: 793, startPoint y: 311, endPoint x: 727, endPoint y: 309, distance: 66.7
click at [727, 348] on div "м. Біла Церква (Київська обл.), №19: с. Шкарівка, вул. Тичини Павла, 9 (станція…" at bounding box center [793, 429] width 172 height 163
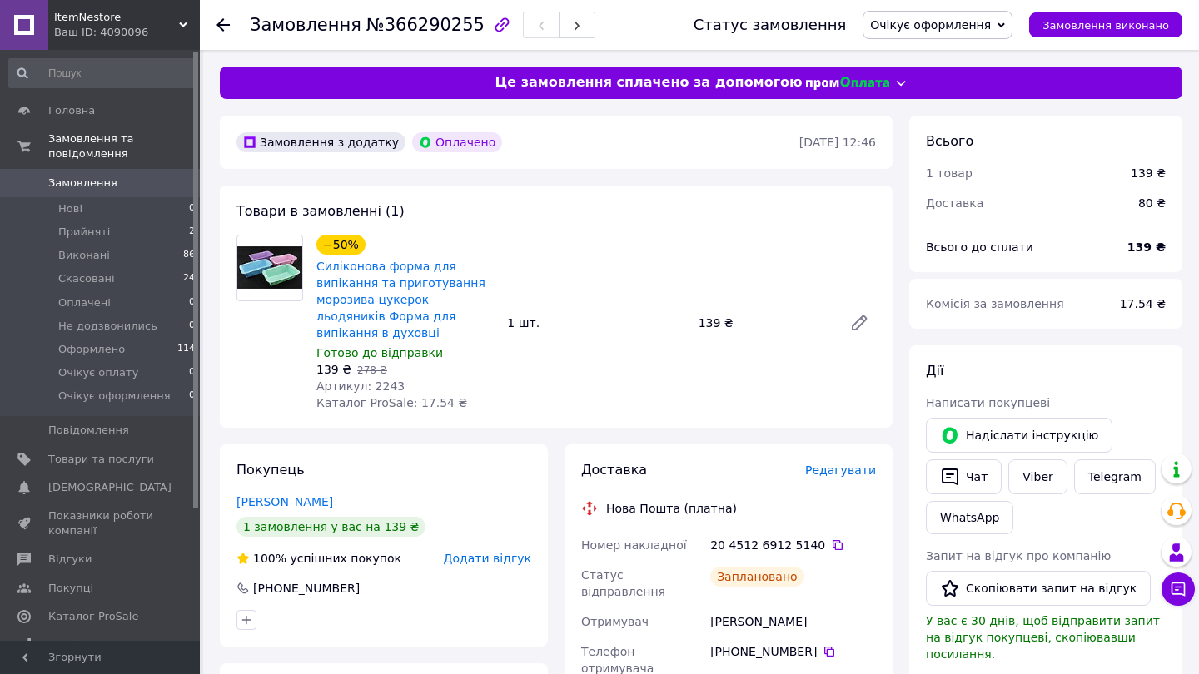
scroll to position [0, 0]
click at [916, 33] on span "Очікує оформлення" at bounding box center [938, 25] width 150 height 28
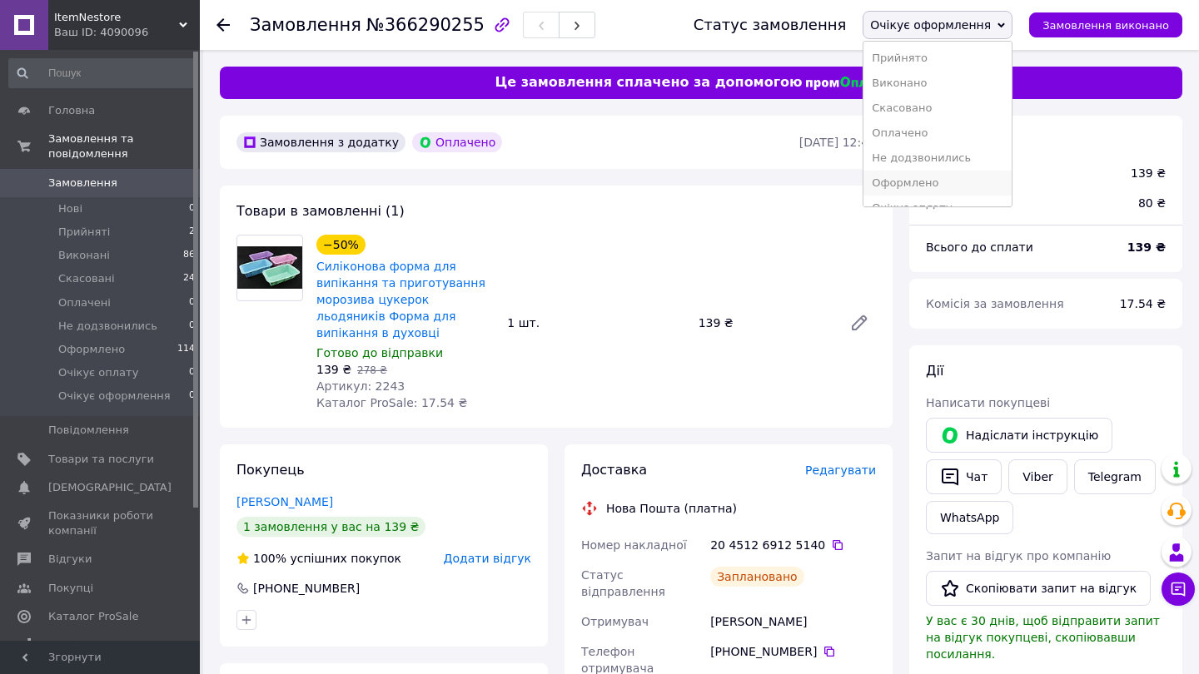
click at [914, 179] on li "Оформлено" at bounding box center [937, 183] width 148 height 25
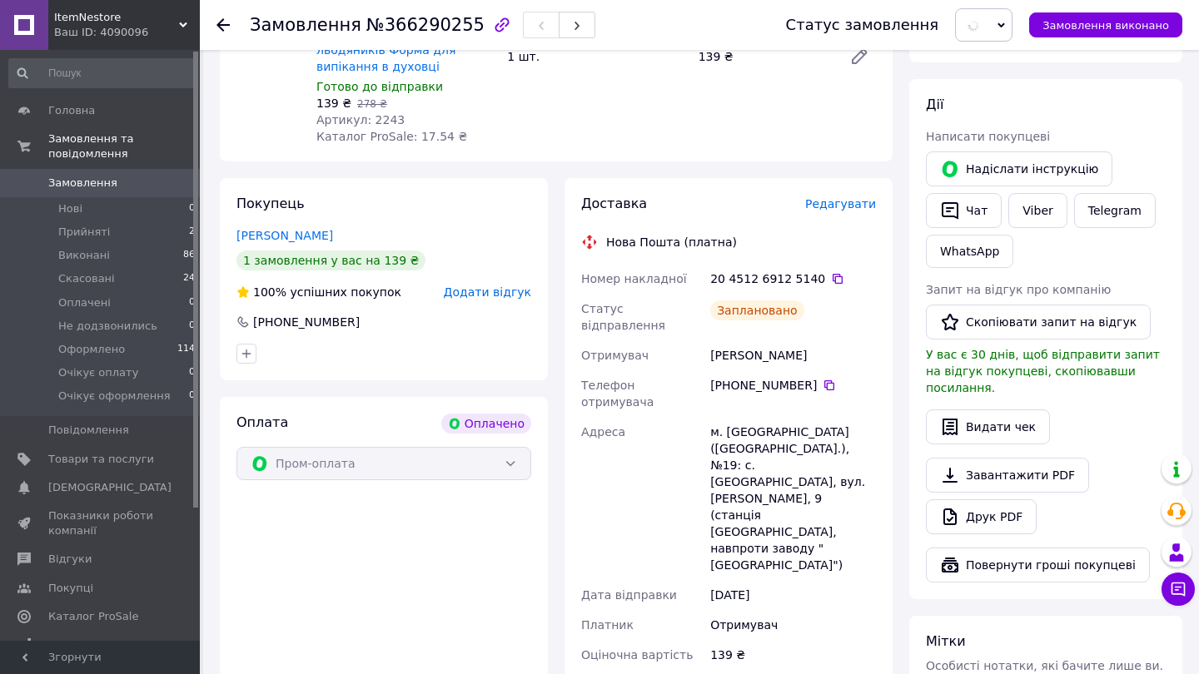
scroll to position [281, 0]
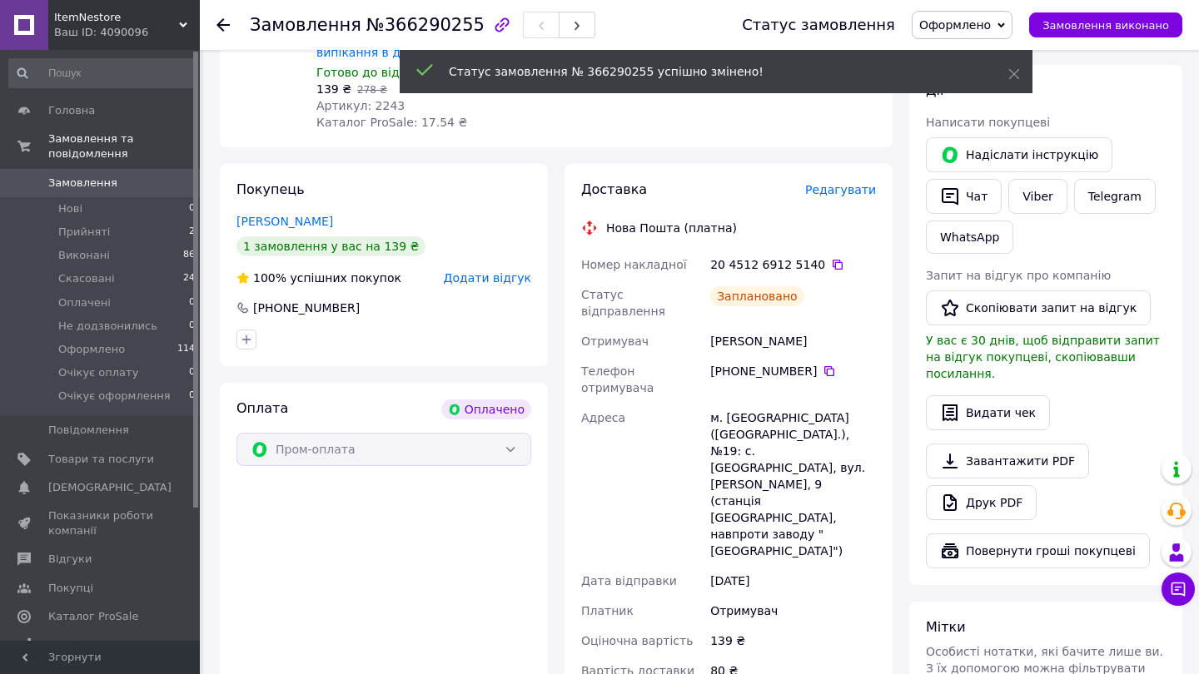
copy div "Отримувач Болобан Євгеній"
drag, startPoint x: 811, startPoint y: 309, endPoint x: 706, endPoint y: 314, distance: 105.0
click at [706, 314] on div "Номер накладної 20 4512 6912 5140   Статус відправлення Заплановано Отримувач Б…" at bounding box center [728, 468] width 301 height 436
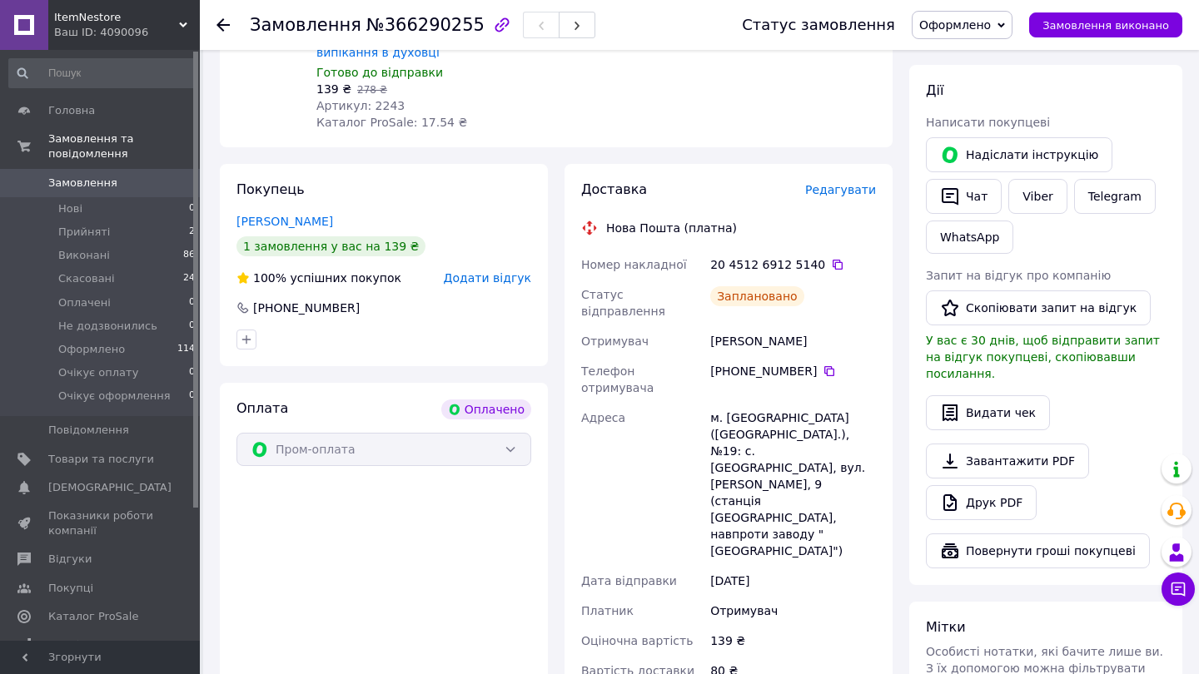
click at [803, 356] on div "+380 67 682 59 12" at bounding box center [793, 379] width 172 height 47
copy div "Болобан Євгеній"
drag, startPoint x: 803, startPoint y: 309, endPoint x: 710, endPoint y: 313, distance: 93.3
click at [710, 326] on div "Болобан Євгеній" at bounding box center [793, 341] width 172 height 30
click at [828, 365] on icon at bounding box center [829, 371] width 13 height 13
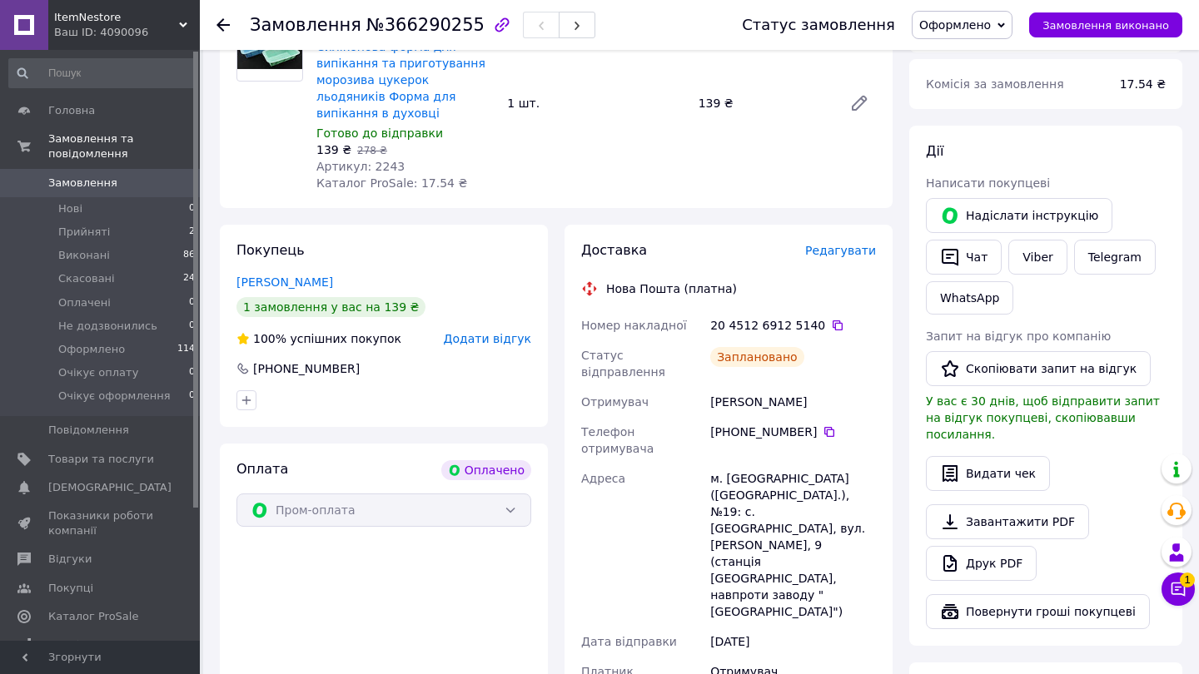
scroll to position [183, 0]
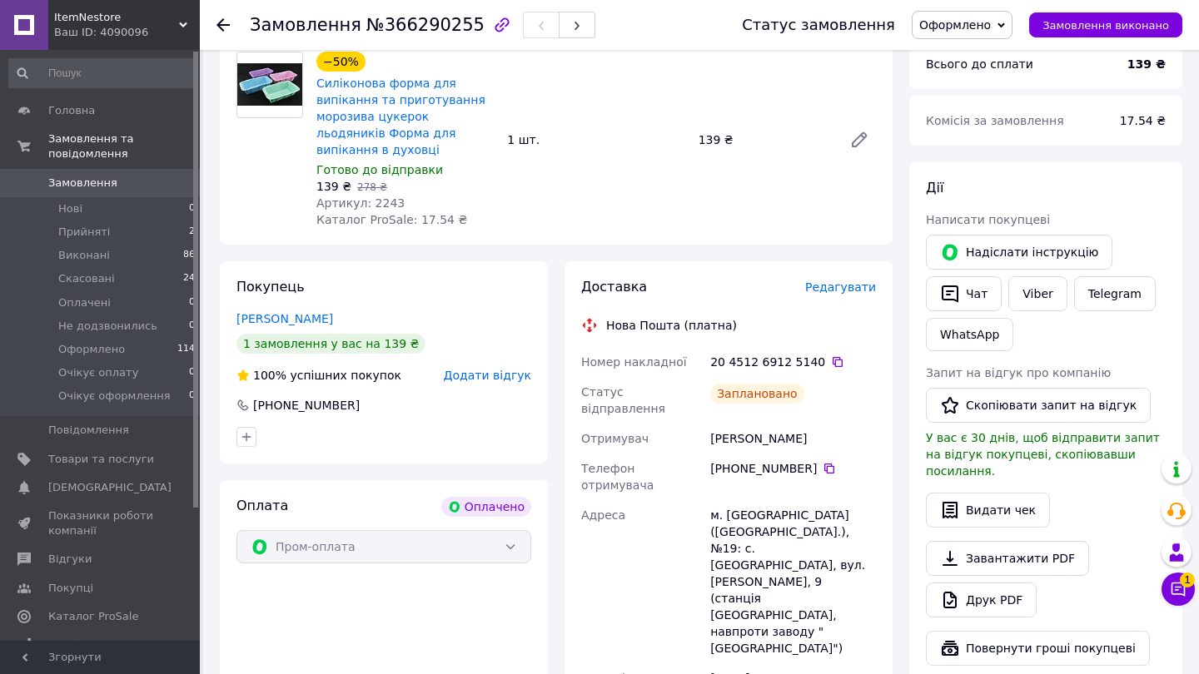
click at [385, 195] on div "Артикул: 2243" at bounding box center [404, 203] width 177 height 17
click at [385, 196] on span "Артикул: 2243" at bounding box center [360, 202] width 88 height 13
copy span "2243"
click at [114, 455] on span "Товари та послуги" at bounding box center [101, 459] width 106 height 15
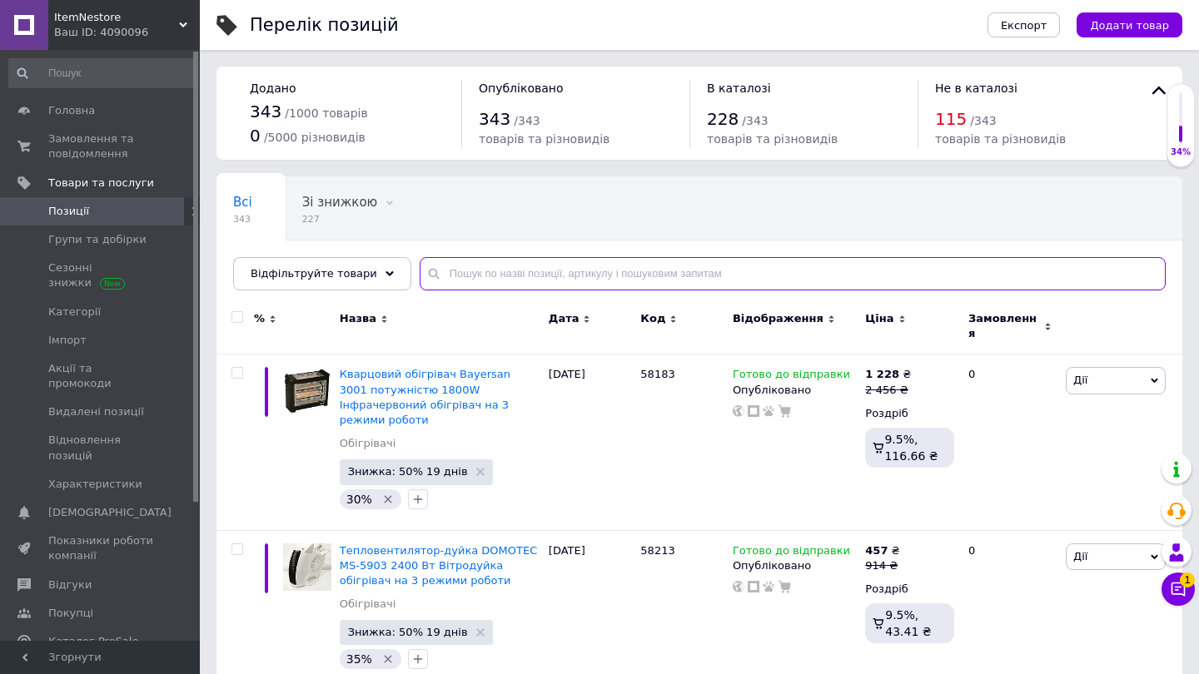
click at [490, 265] on input "text" at bounding box center [793, 273] width 746 height 33
paste input "2243"
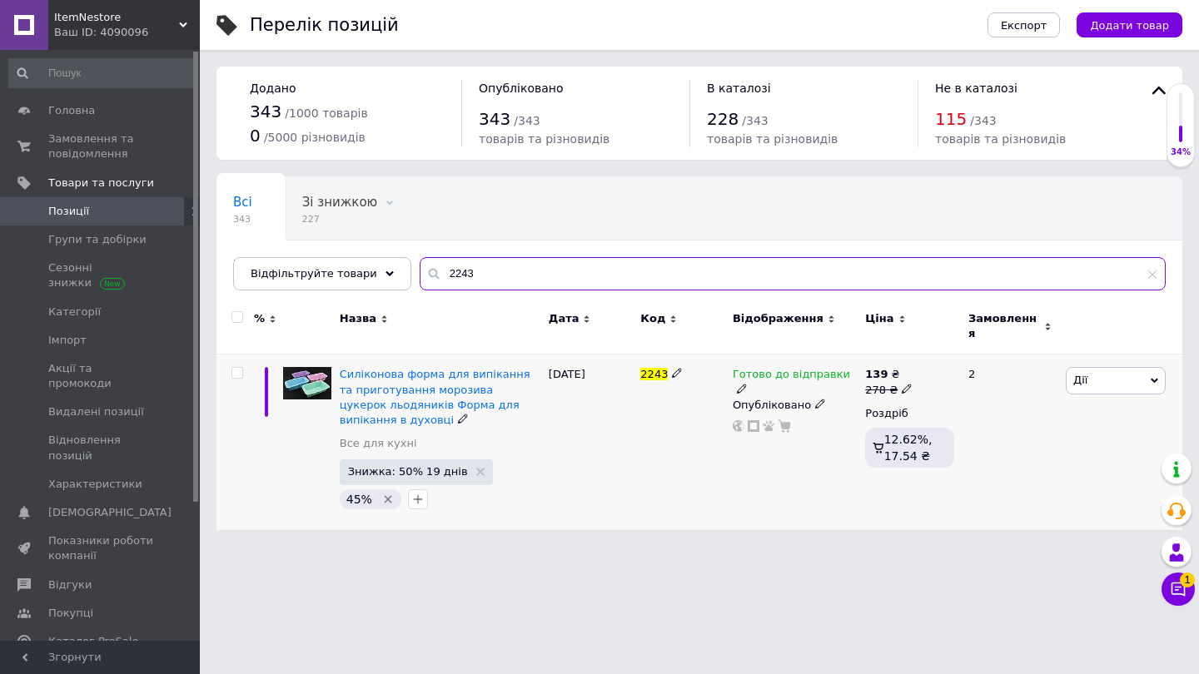
type input "2243"
click at [903, 384] on icon at bounding box center [907, 389] width 10 height 10
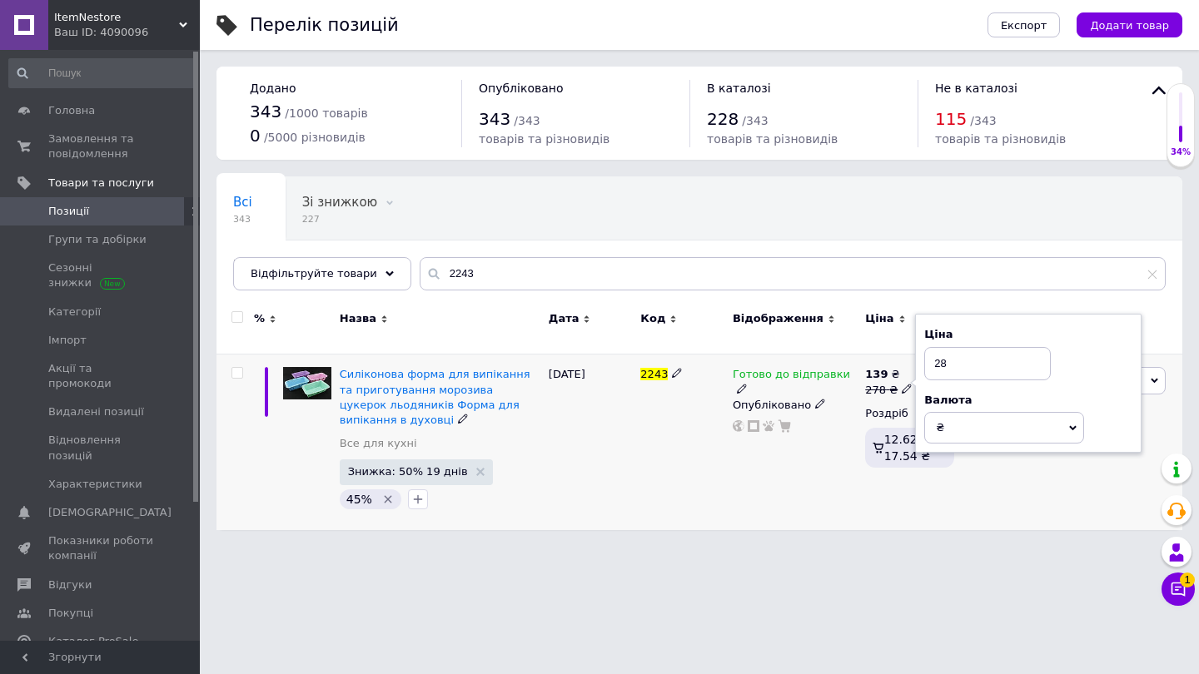
type input "288"
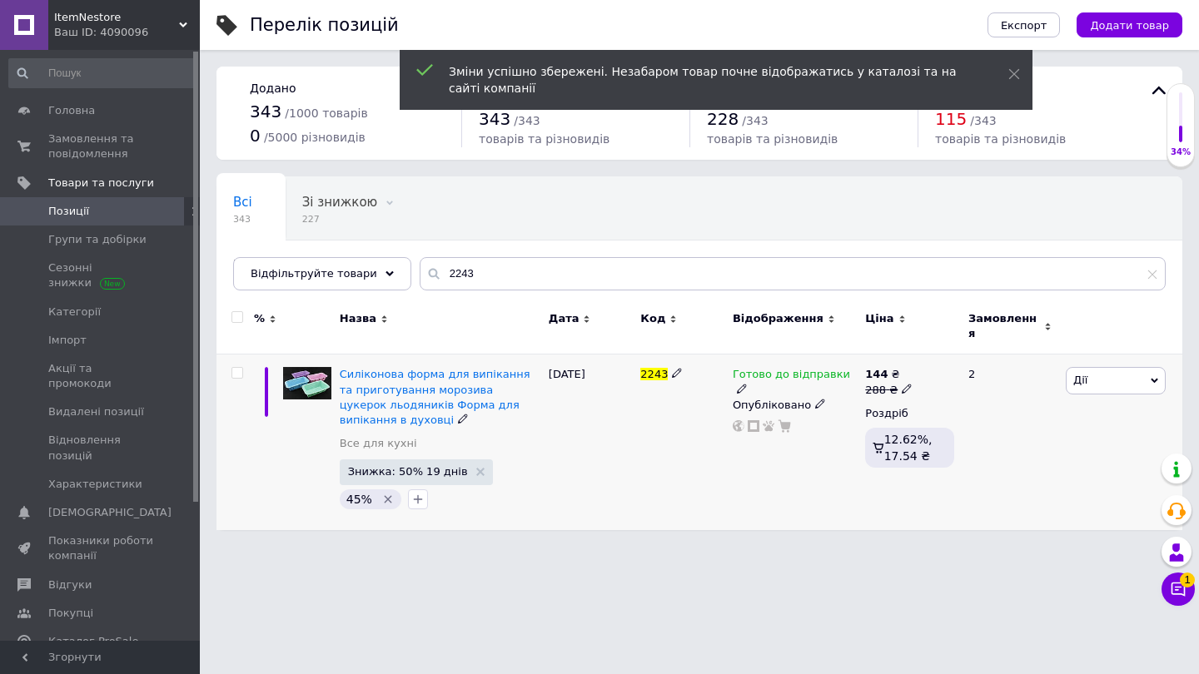
click at [382, 494] on icon "Видалити мітку" at bounding box center [387, 499] width 13 height 13
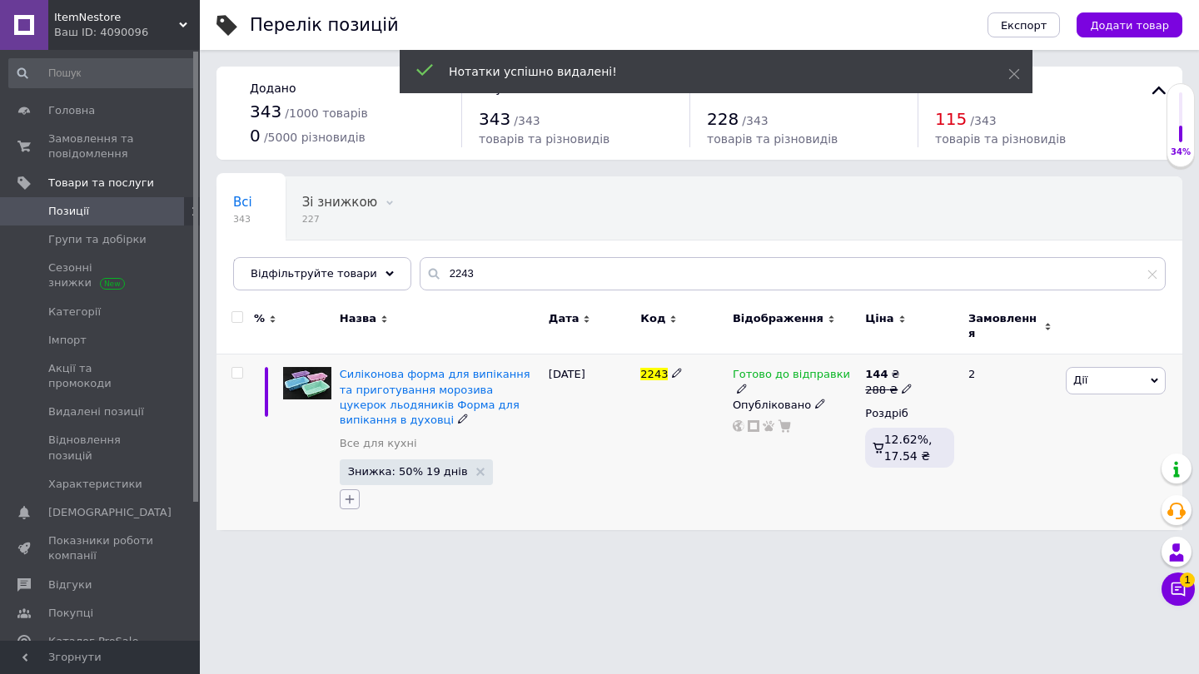
click at [354, 490] on button "button" at bounding box center [350, 500] width 20 height 20
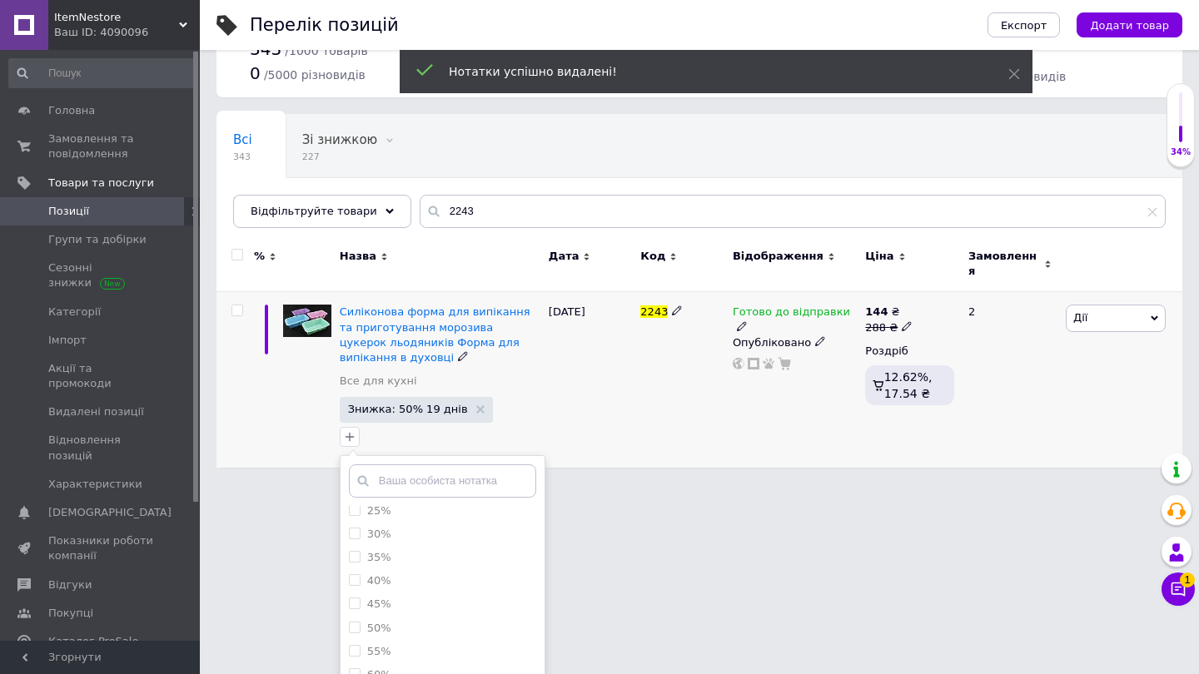
scroll to position [106, 0]
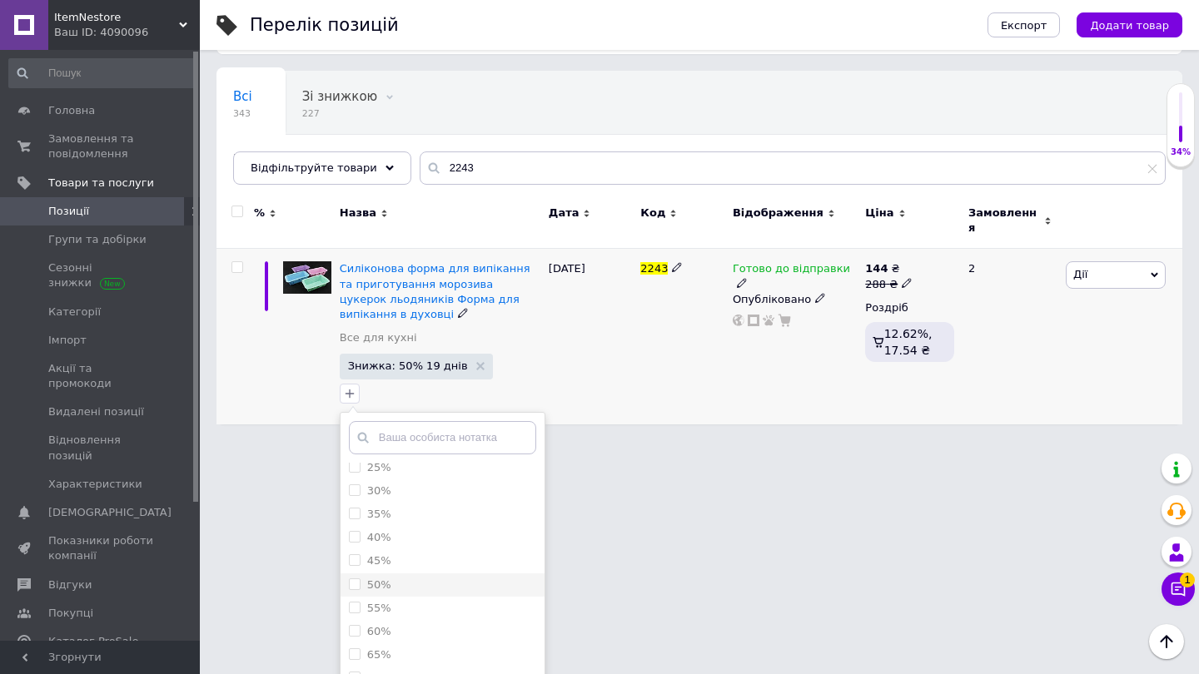
click at [352, 579] on input "50%" at bounding box center [354, 584] width 11 height 11
checkbox input "true"
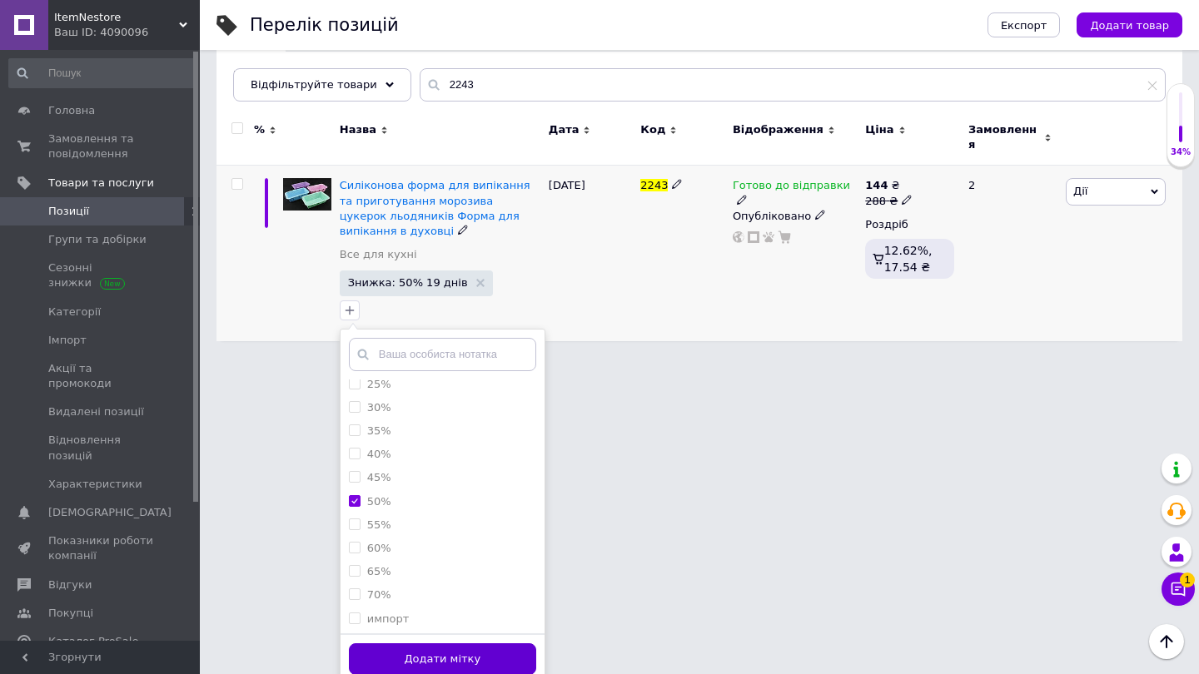
scroll to position [188, 0]
click at [440, 652] on button "Додати мітку" at bounding box center [442, 660] width 187 height 32
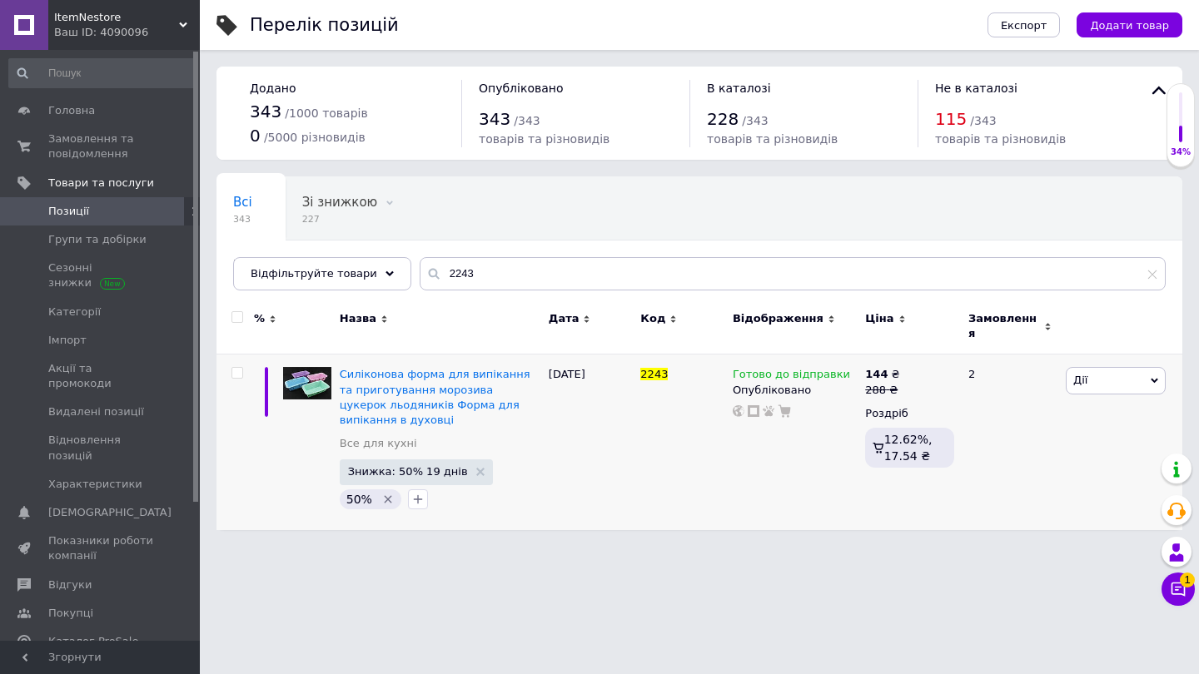
click at [96, 19] on span "ItemNestore" at bounding box center [116, 17] width 125 height 15
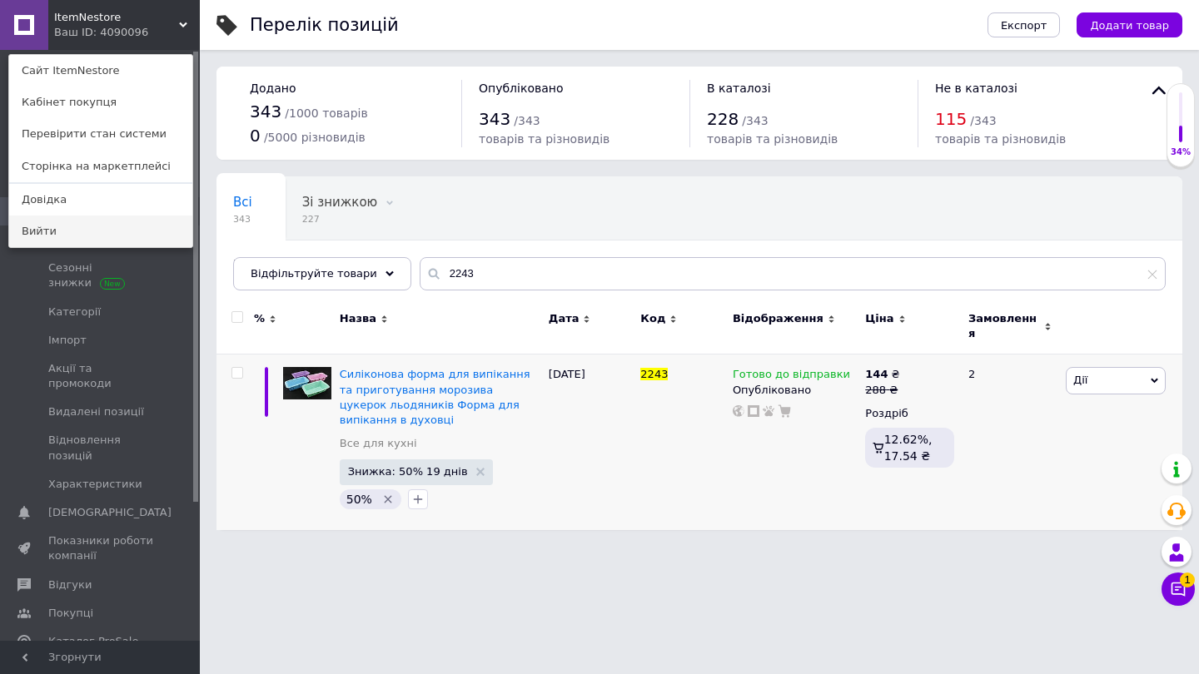
click at [37, 228] on link "Вийти" at bounding box center [100, 232] width 183 height 32
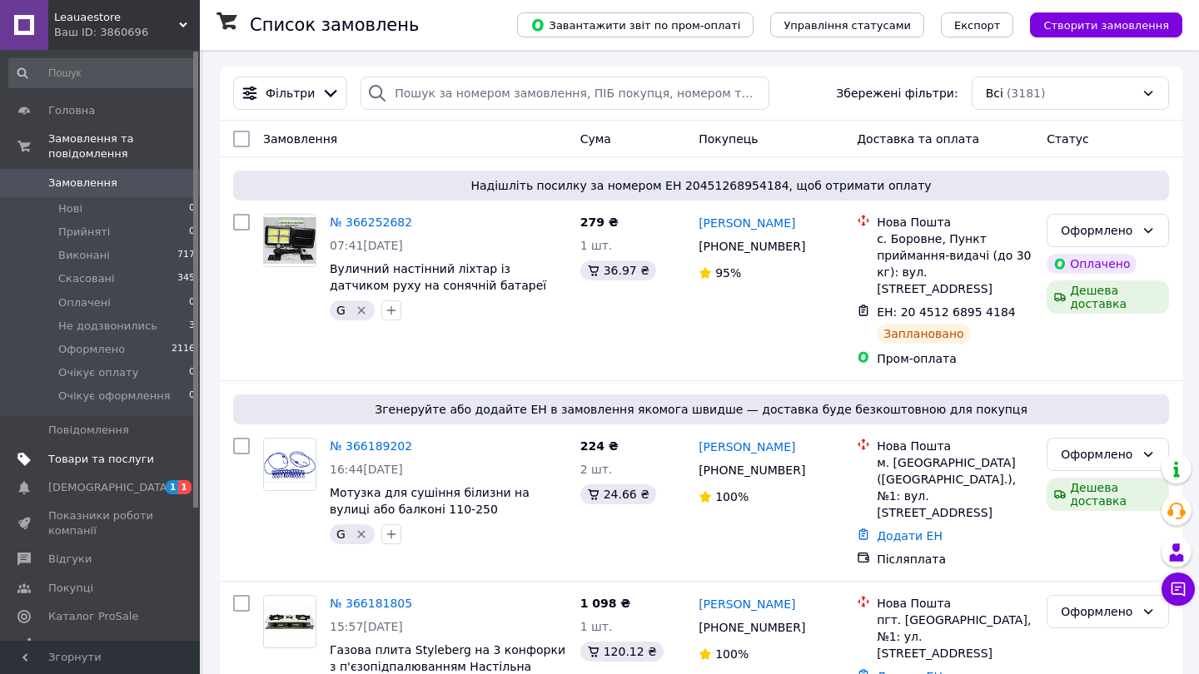
click at [87, 454] on span "Товари та послуги" at bounding box center [101, 459] width 106 height 15
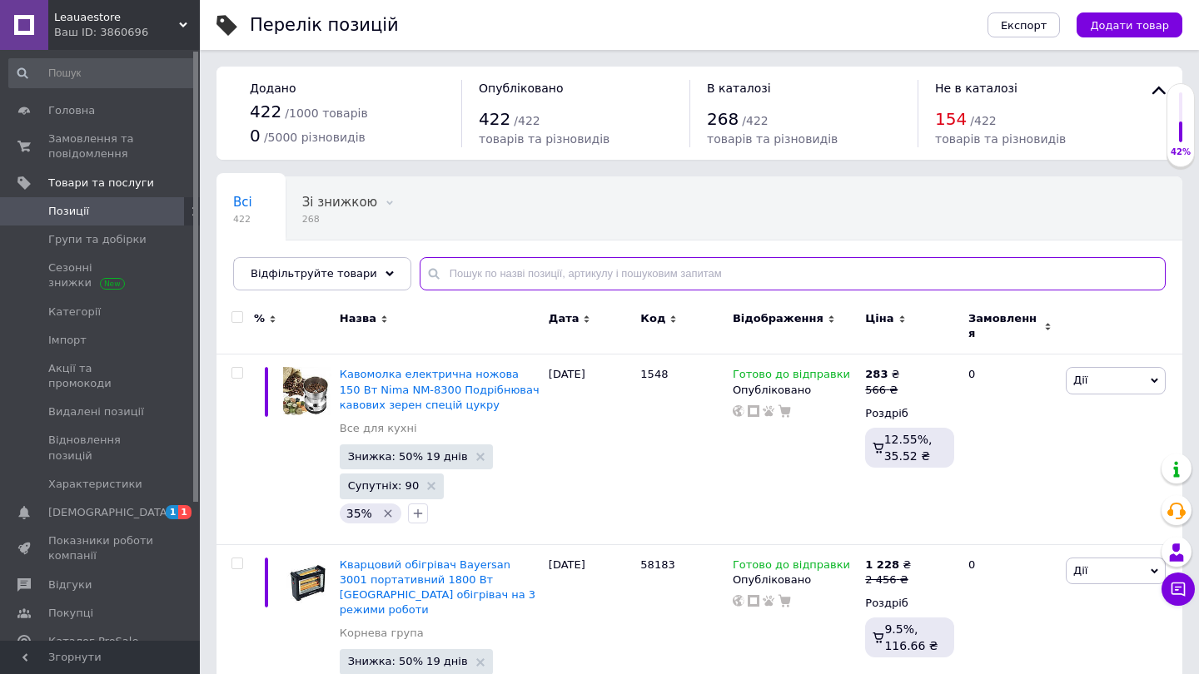
click at [532, 271] on input "text" at bounding box center [793, 273] width 746 height 33
paste input "2243"
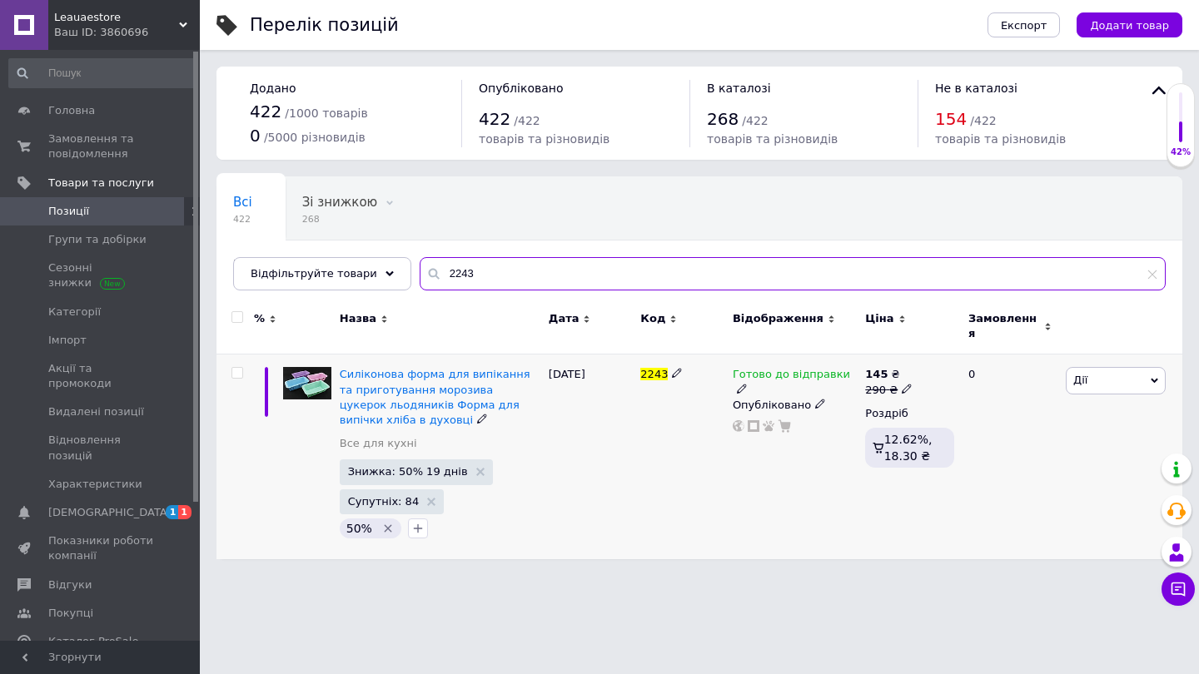
type input "2243"
click at [908, 384] on use at bounding box center [906, 388] width 9 height 9
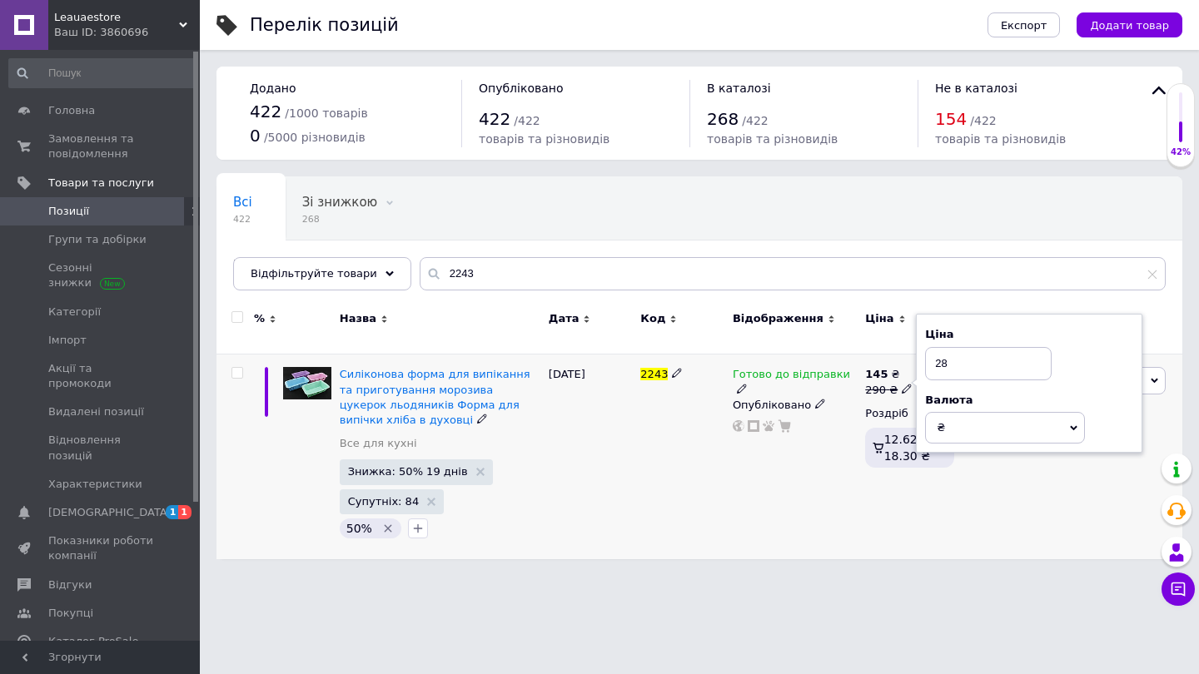
type input "288"
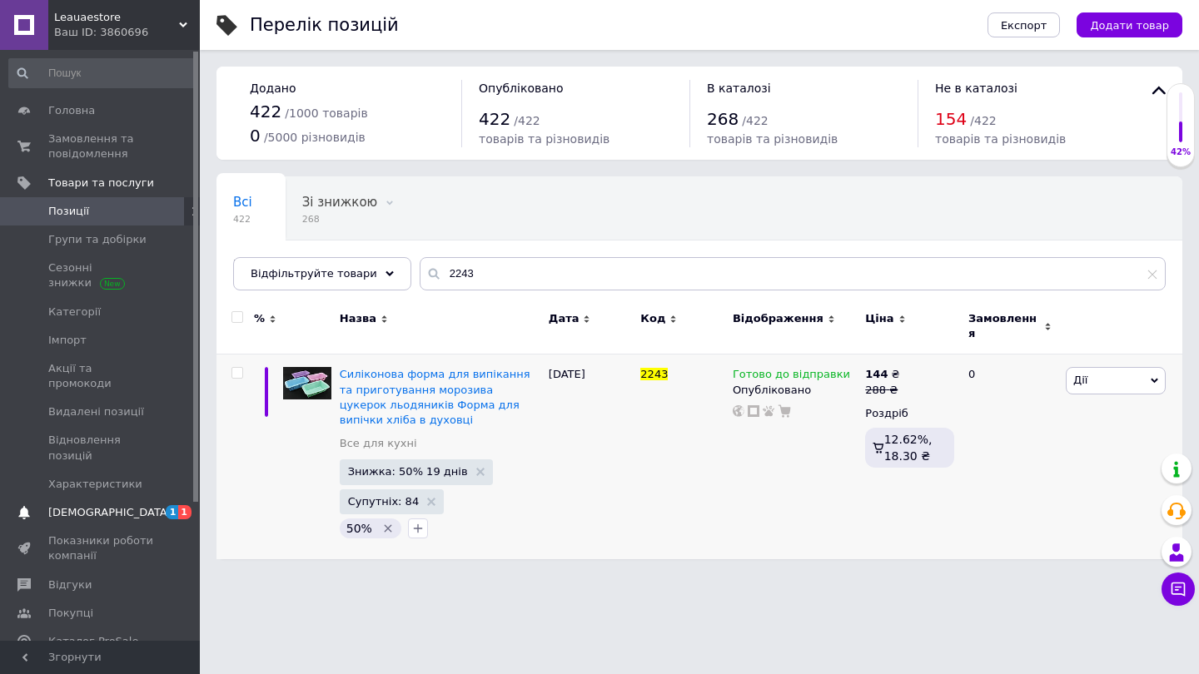
click at [99, 505] on span "[DEMOGRAPHIC_DATA]" at bounding box center [109, 512] width 123 height 15
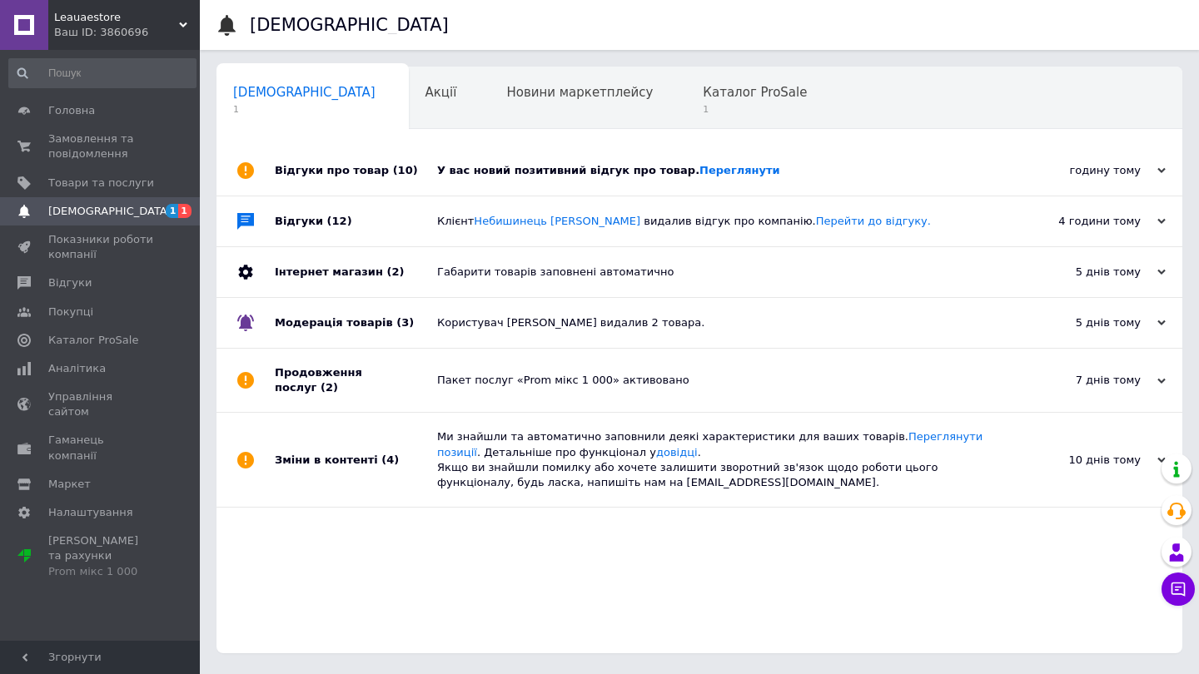
click at [1170, 167] on div "годину тому 12.10.2025" at bounding box center [1090, 171] width 183 height 50
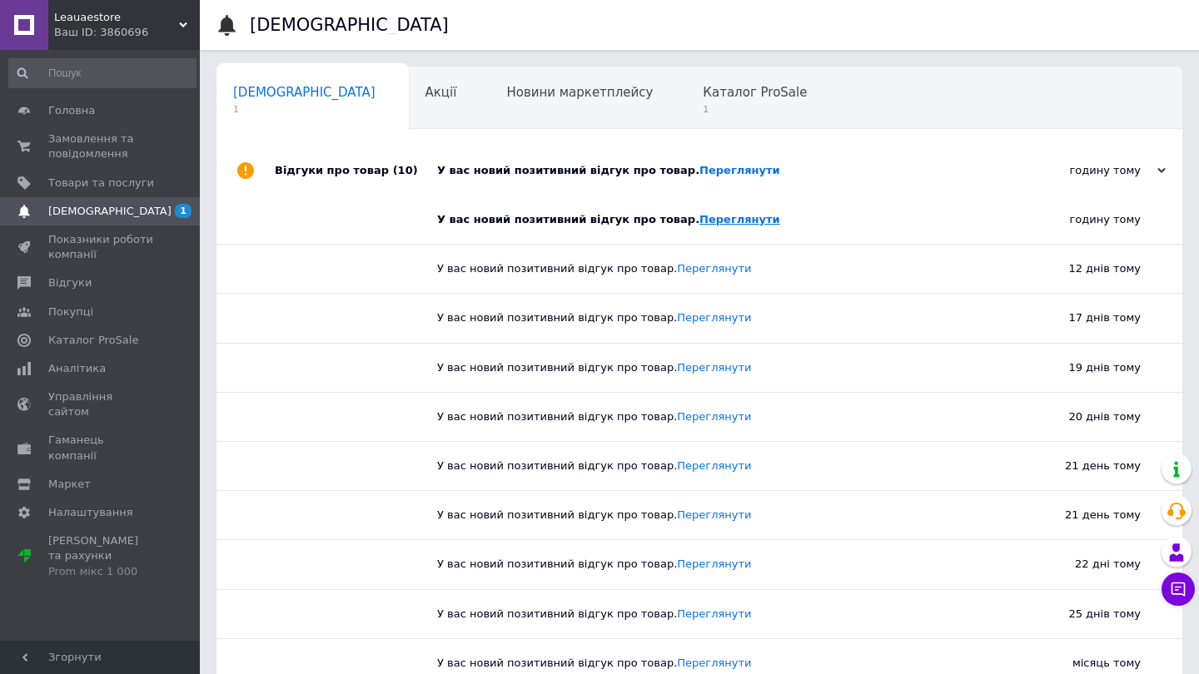
click at [699, 216] on link "Переглянути" at bounding box center [739, 219] width 81 height 12
click at [703, 107] on span "1" at bounding box center [755, 109] width 104 height 12
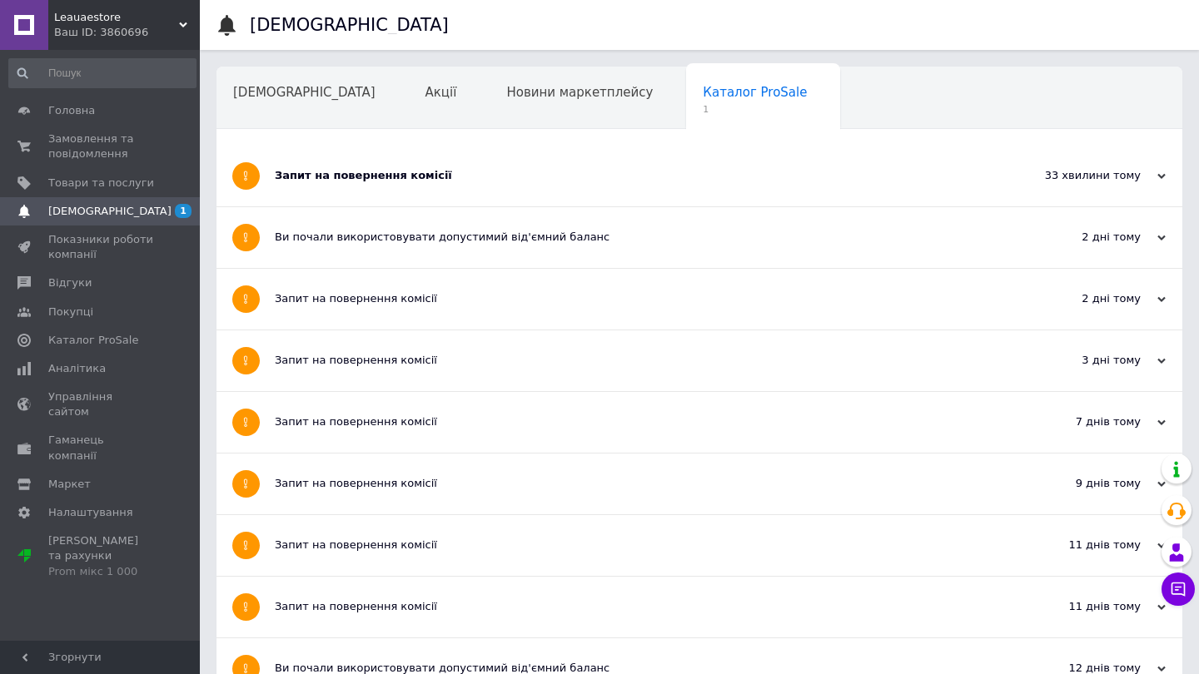
click at [395, 179] on div "Запит на повернення комісії" at bounding box center [637, 175] width 724 height 15
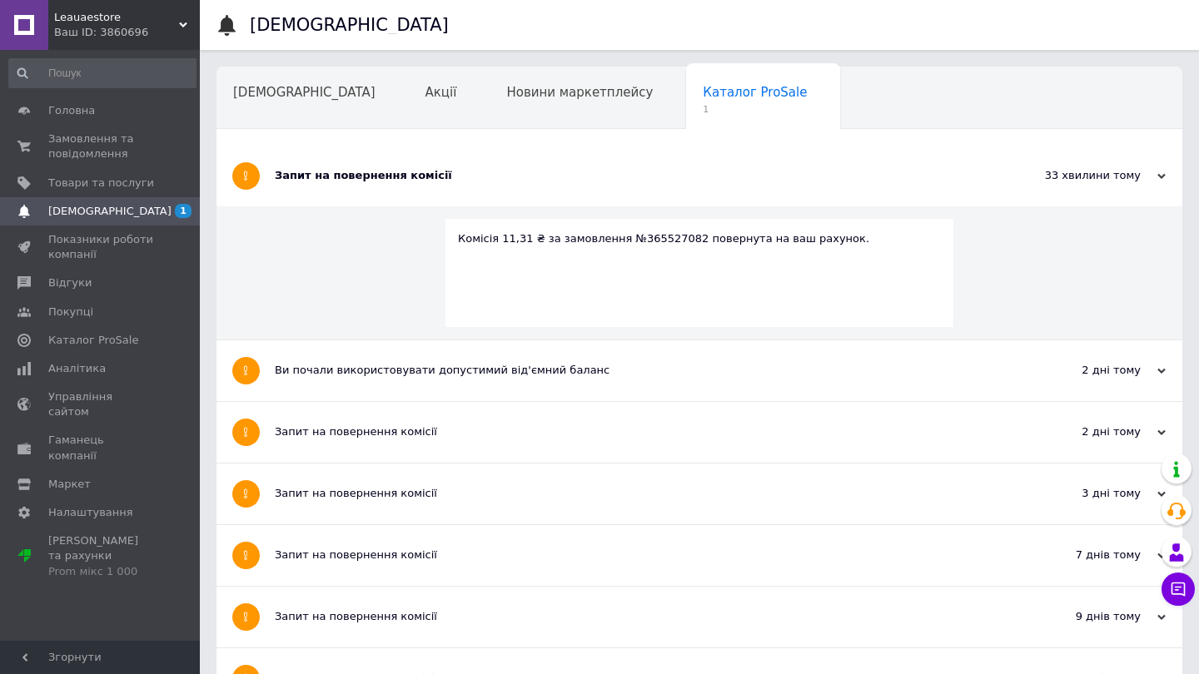
click at [666, 240] on div "Комісія 11,31 ₴ за замовлення №365527082 повернута на ваш рахунок." at bounding box center [699, 238] width 483 height 15
copy div "365527082"
click at [121, 138] on span "Замовлення та повідомлення" at bounding box center [101, 147] width 106 height 30
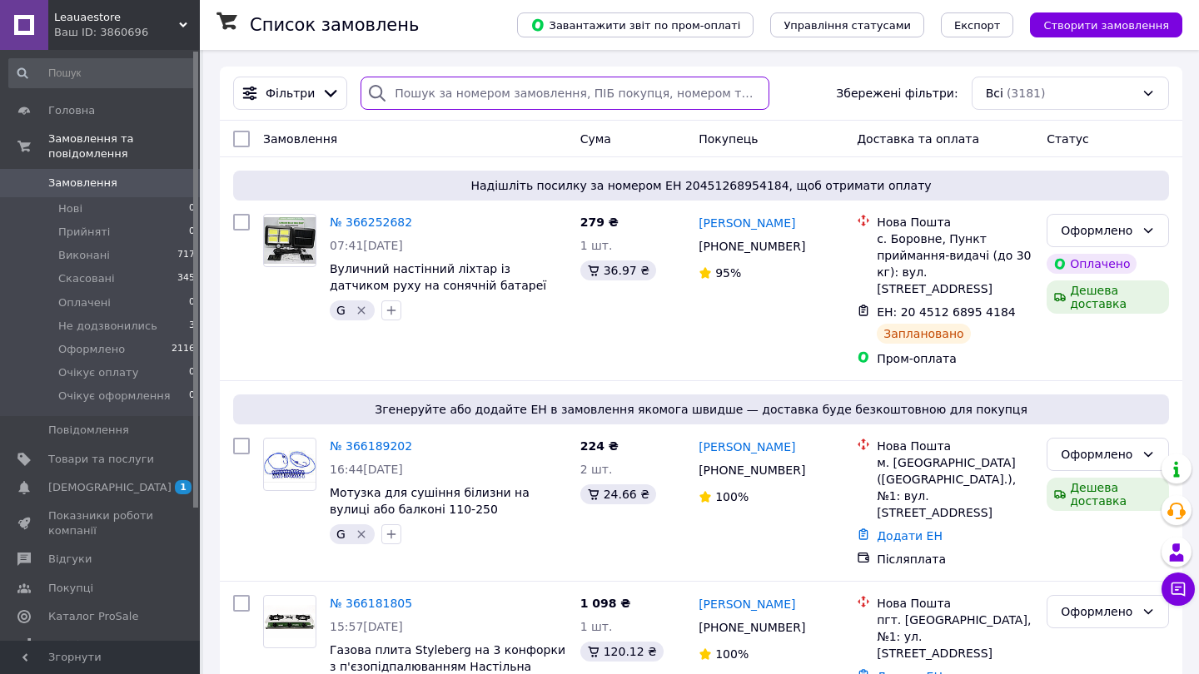
click at [561, 95] on input "search" at bounding box center [565, 93] width 409 height 33
paste input "365527082"
type input "365527082"
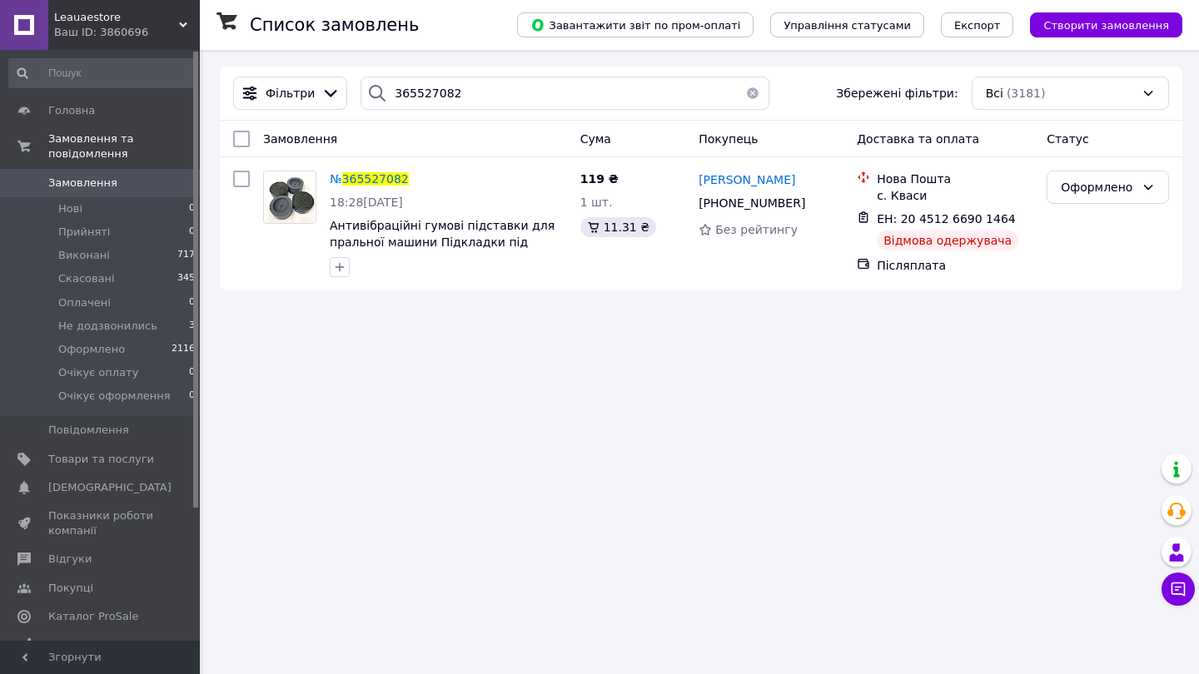
click at [95, 184] on span "Замовлення" at bounding box center [82, 183] width 69 height 15
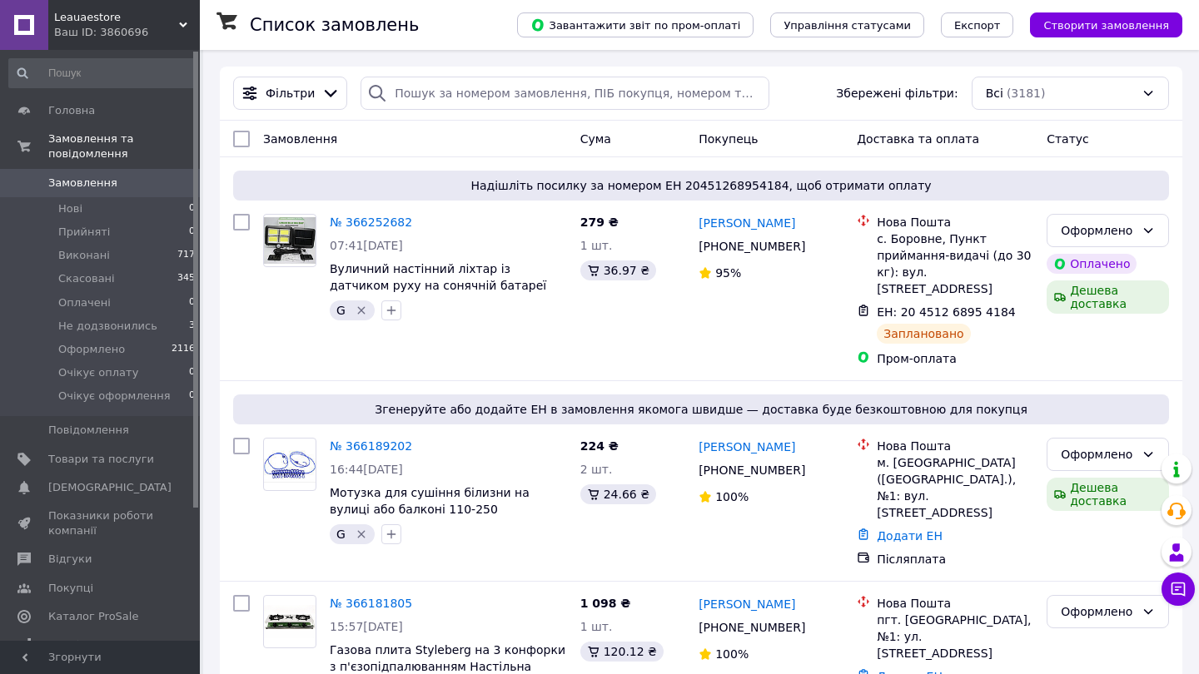
click at [103, 27] on div "Ваш ID: 3860696" at bounding box center [127, 32] width 146 height 15
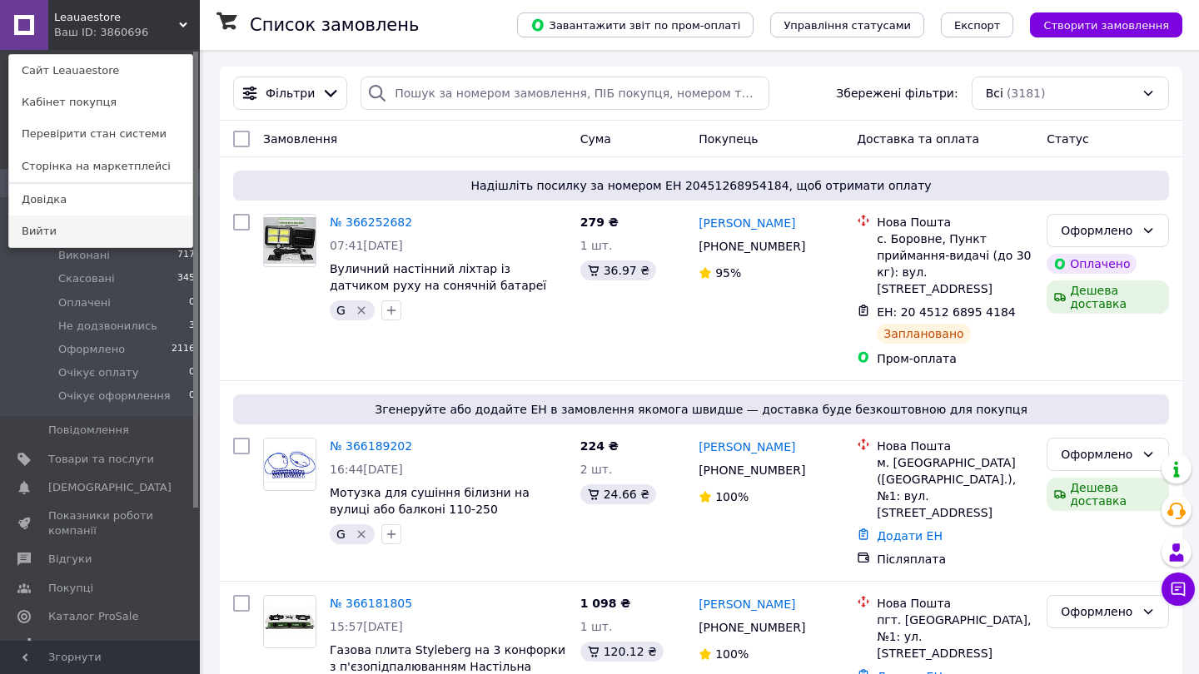
click at [68, 239] on link "Вийти" at bounding box center [100, 232] width 183 height 32
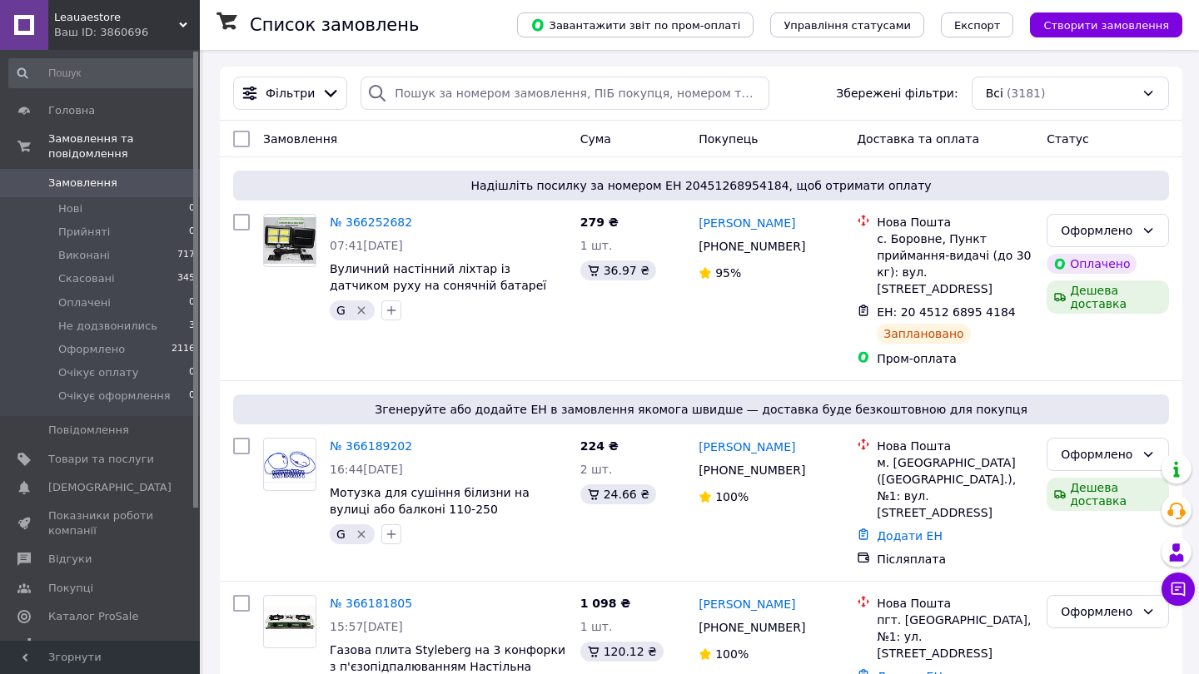
click at [87, 22] on span "Leauaestore" at bounding box center [116, 17] width 125 height 15
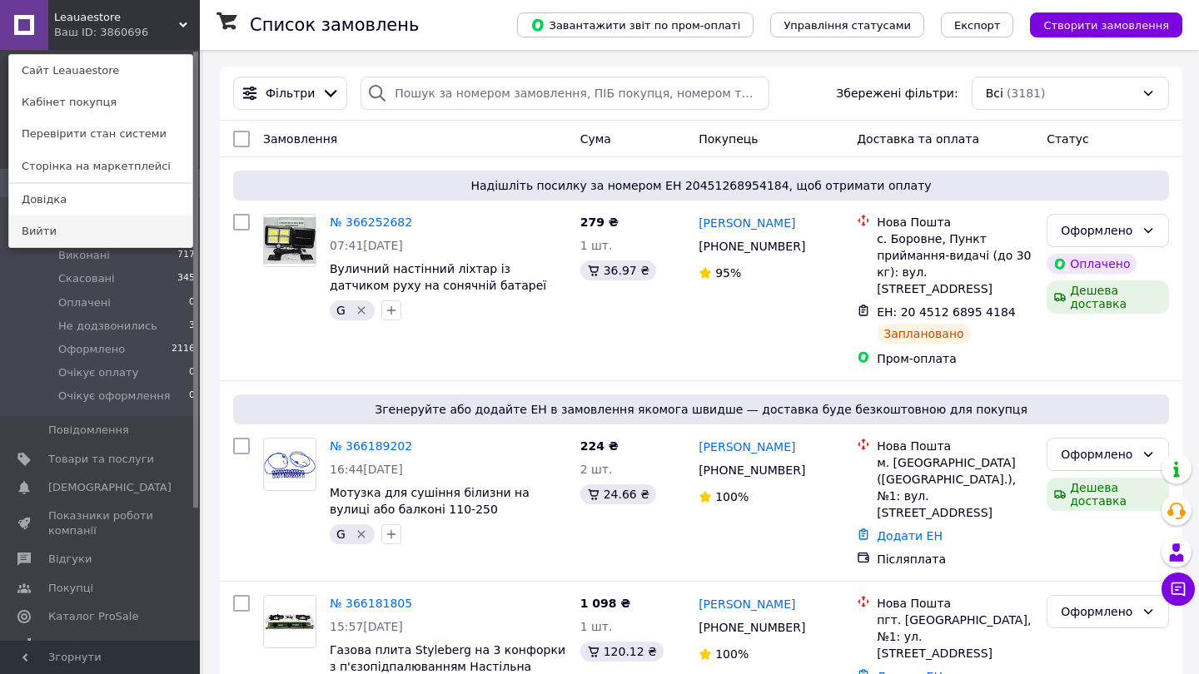
click at [46, 230] on link "Вийти" at bounding box center [100, 232] width 183 height 32
